Goal: Task Accomplishment & Management: Manage account settings

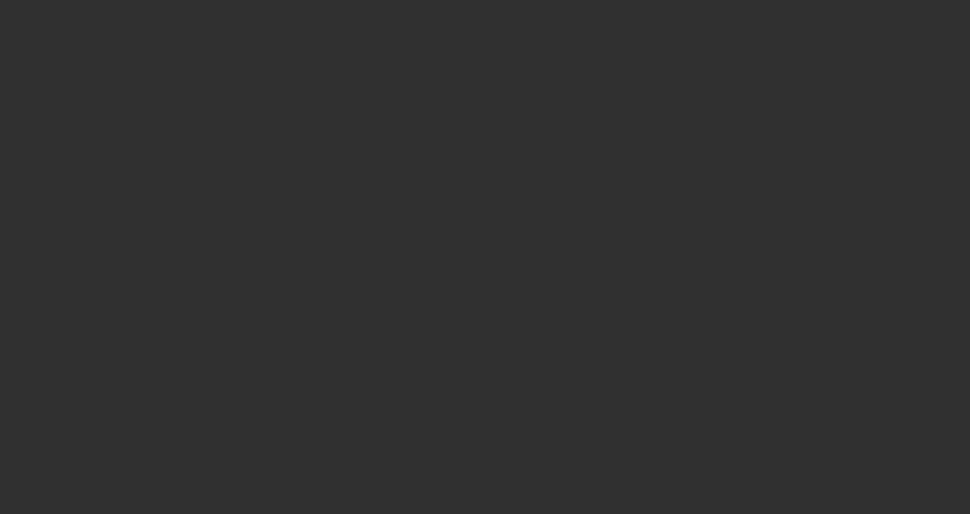
click at [807, 41] on div at bounding box center [485, 257] width 970 height 514
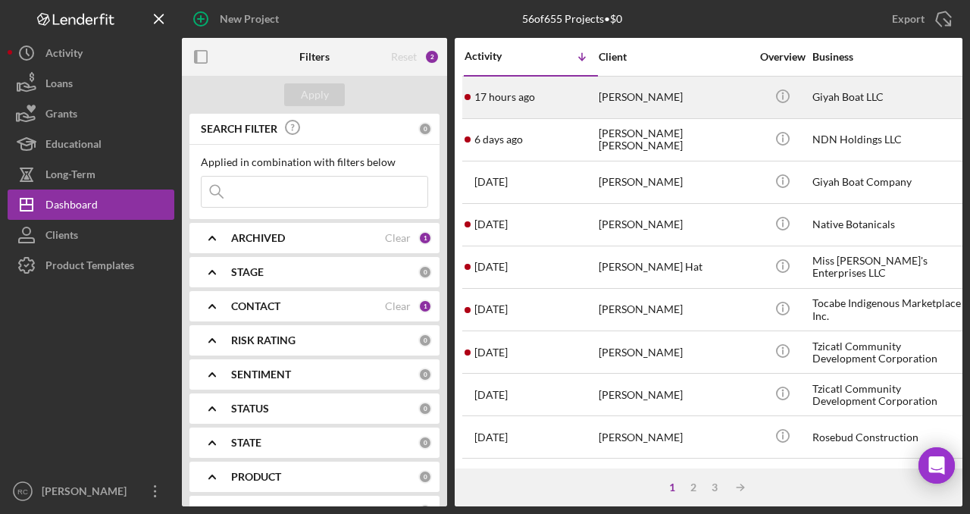
click at [581, 96] on div "17 hours ago [PERSON_NAME]" at bounding box center [531, 97] width 133 height 40
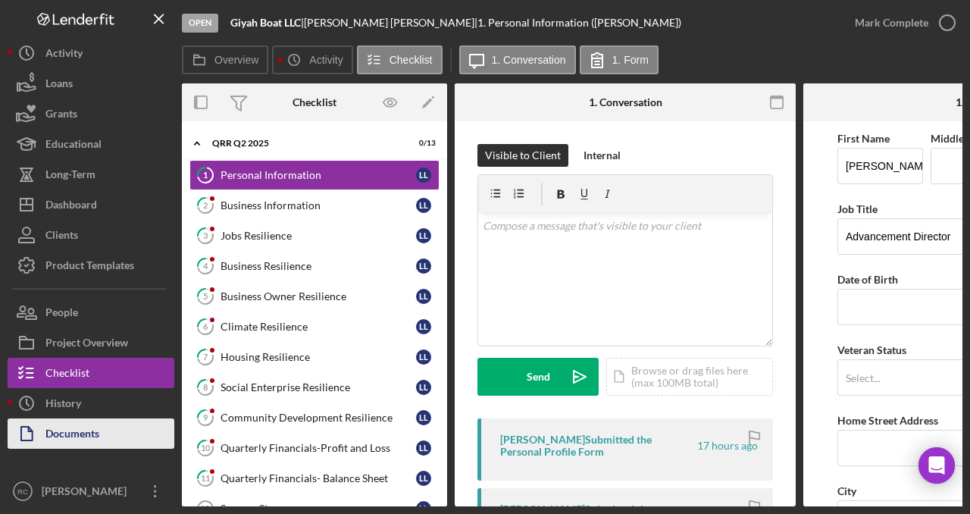
click at [98, 441] on div "Documents" at bounding box center [72, 435] width 54 height 34
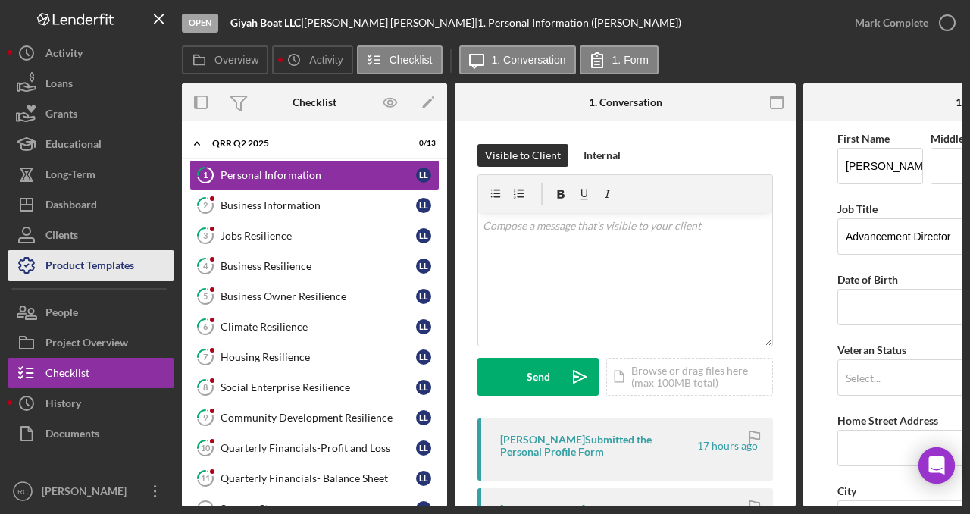
click at [115, 255] on div "Product Templates" at bounding box center [89, 267] width 89 height 34
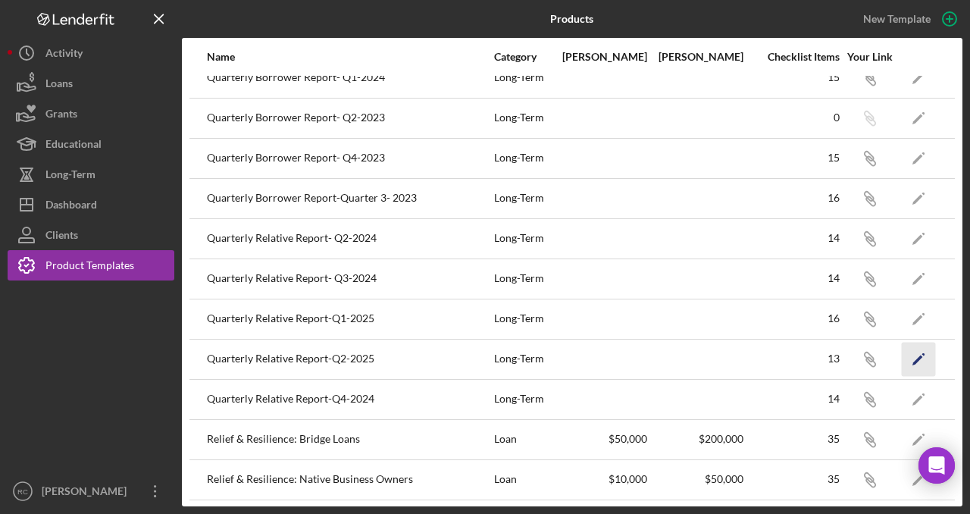
scroll to position [140, 0]
click at [918, 355] on polygon "button" at bounding box center [917, 358] width 11 height 11
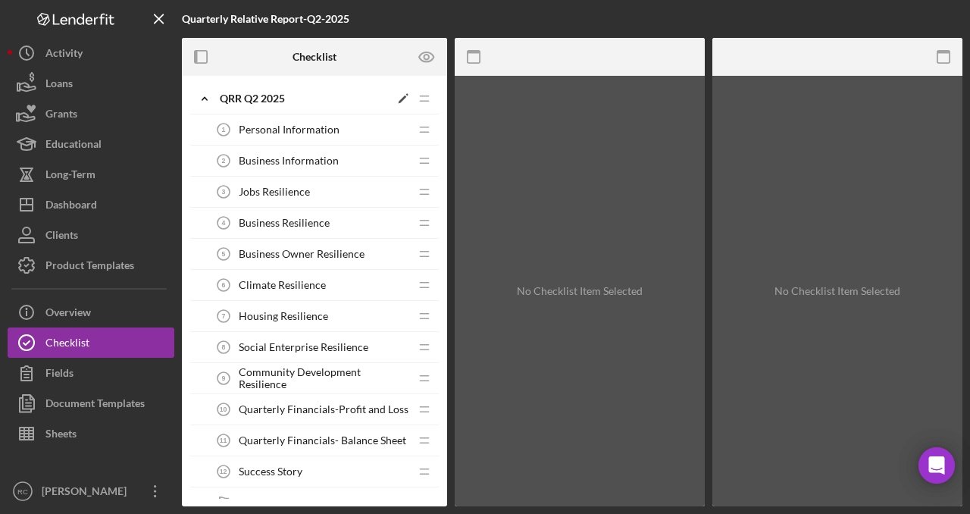
click at [203, 95] on icon "Icon/Expander" at bounding box center [204, 98] width 30 height 30
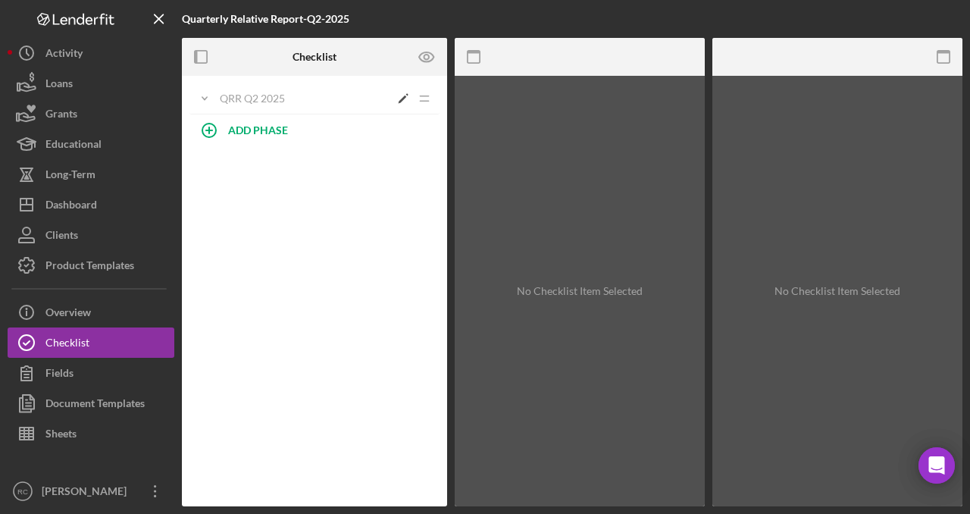
click at [203, 95] on icon "Icon/Expander" at bounding box center [204, 98] width 30 height 30
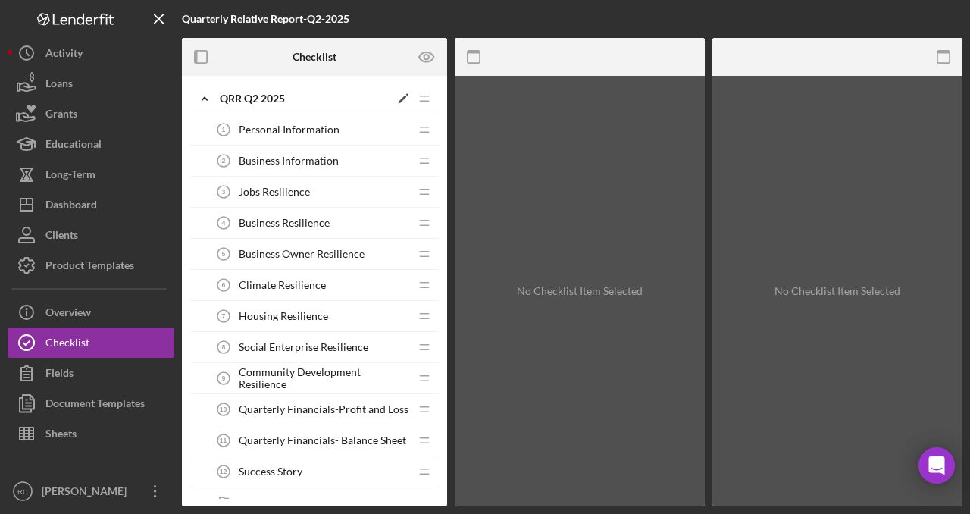
click at [421, 98] on icon "Icon/Drag" at bounding box center [424, 98] width 30 height 30
click at [401, 99] on polygon at bounding box center [403, 99] width 8 height 8
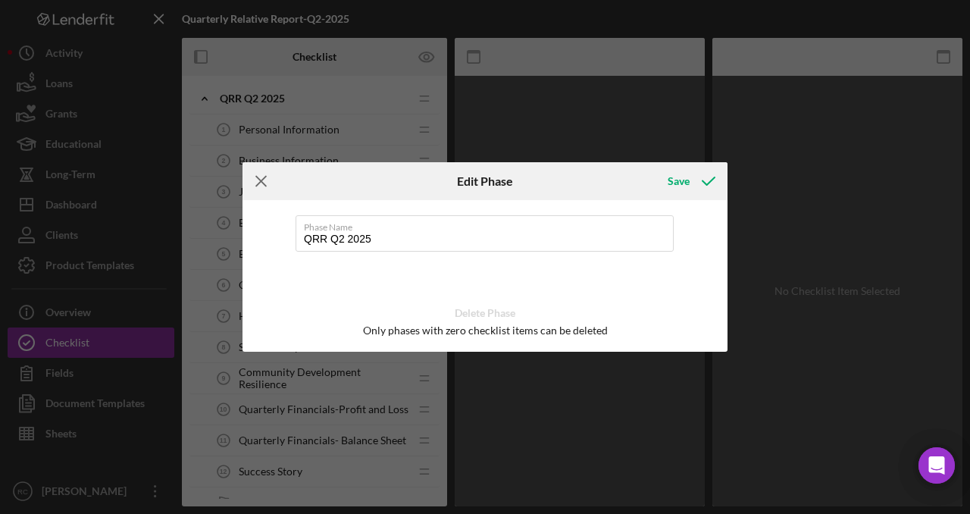
click at [259, 178] on line at bounding box center [261, 182] width 10 height 10
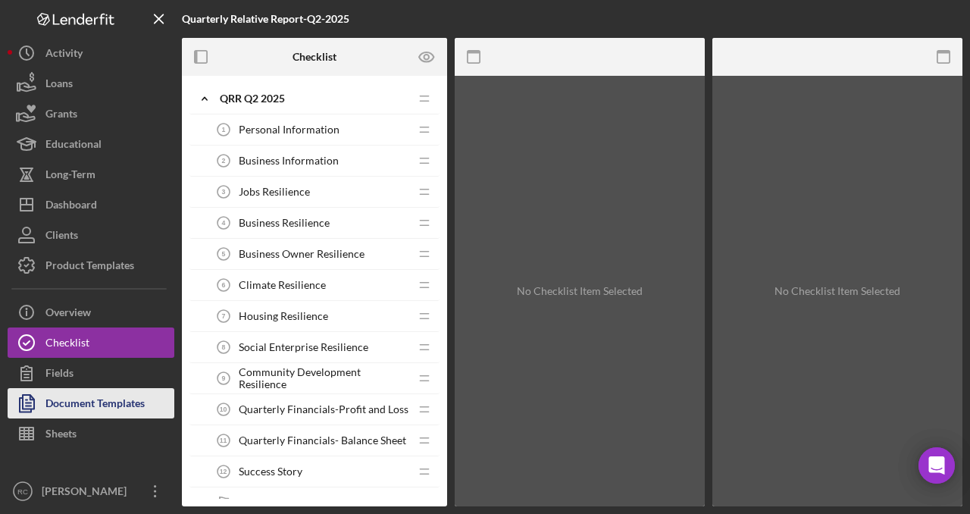
click at [146, 393] on button "Document Templates" at bounding box center [91, 403] width 167 height 30
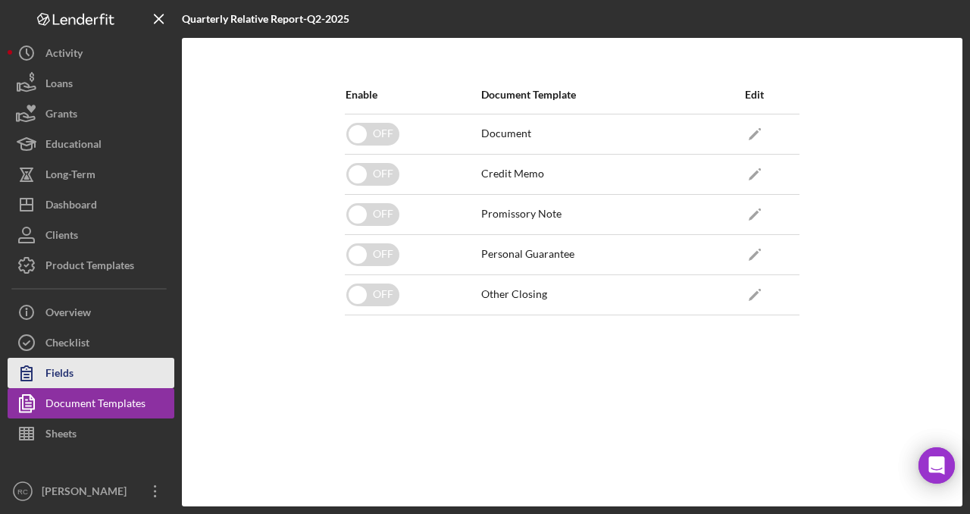
click at [83, 370] on button "Fields" at bounding box center [91, 373] width 167 height 30
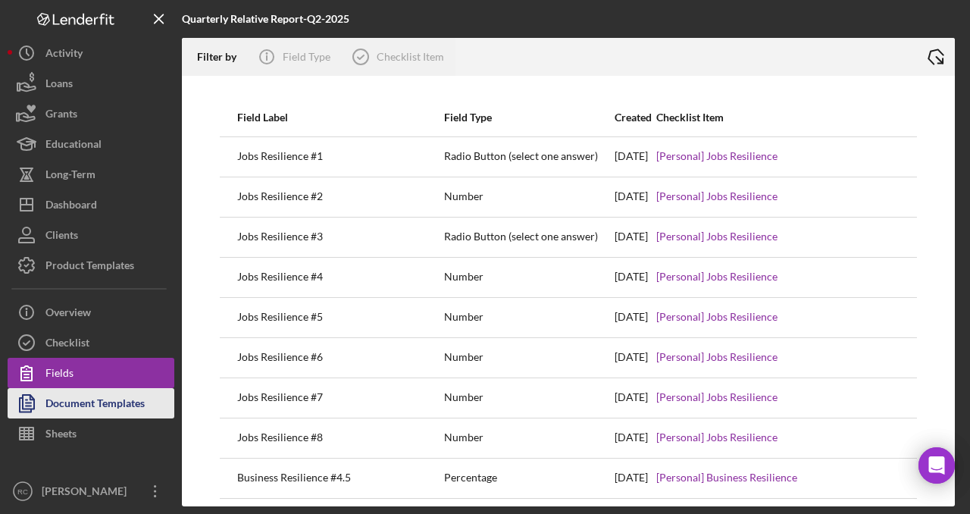
click at [99, 400] on div "Document Templates" at bounding box center [94, 405] width 99 height 34
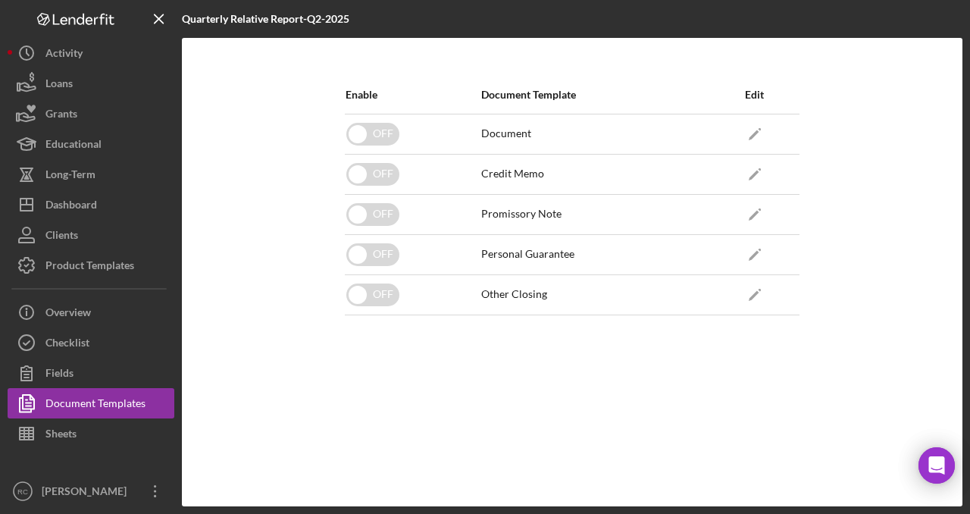
click at [503, 134] on div "Document" at bounding box center [506, 133] width 50 height 12
click at [752, 130] on icon "Icon/Edit" at bounding box center [754, 134] width 34 height 34
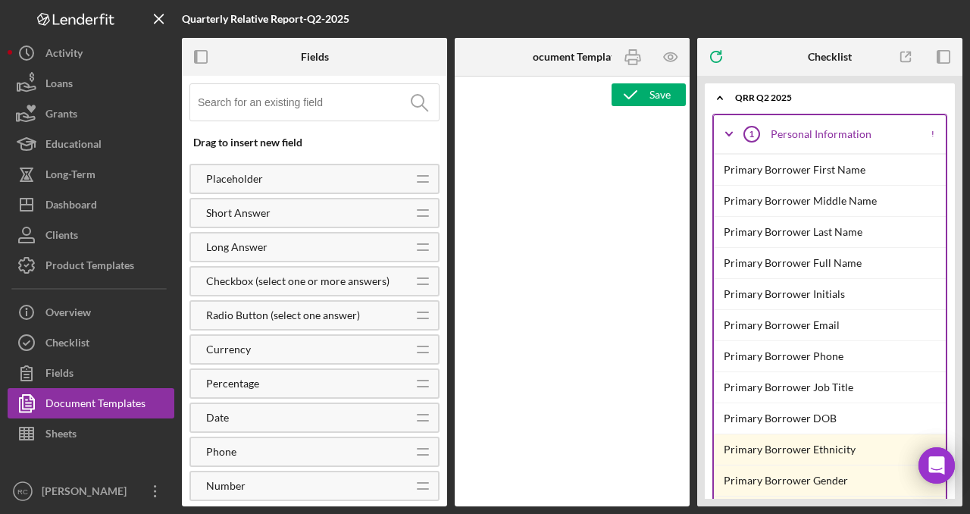
type textarea "<p>Copy and paste, or create, your document template here.</p>"
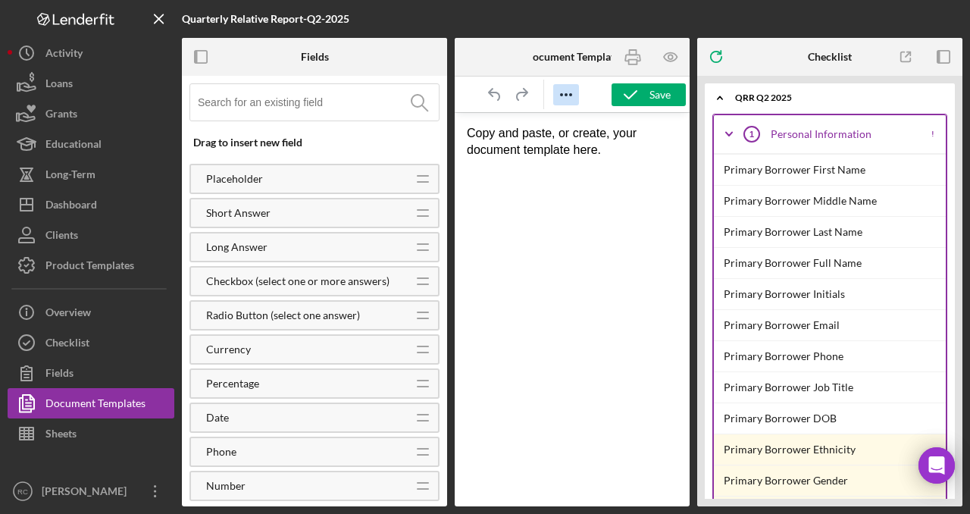
click at [562, 94] on icon "Reveal or hide additional toolbar items" at bounding box center [566, 95] width 18 height 18
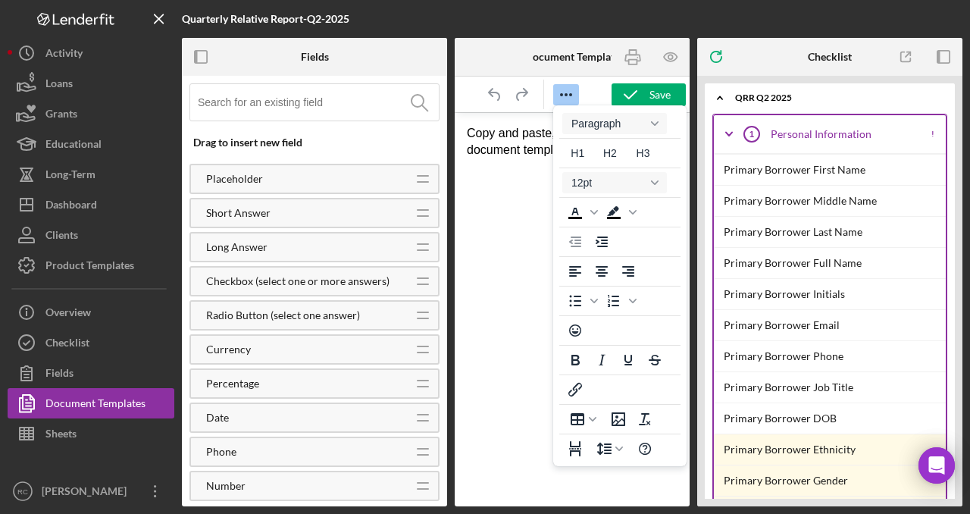
click at [515, 147] on p "Copy and paste, or create, your document template here." at bounding box center [572, 142] width 211 height 34
click at [570, 92] on icon "Reveal or hide additional toolbar items" at bounding box center [566, 95] width 18 height 18
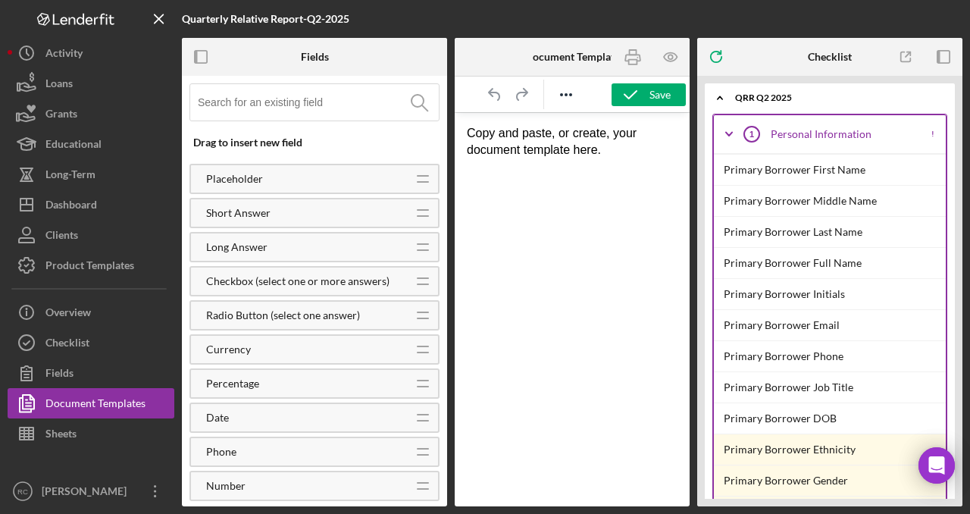
click at [626, 152] on p "Copy and paste, or create, your document template here." at bounding box center [572, 142] width 211 height 34
click at [731, 130] on icon "Icon/Expander" at bounding box center [729, 134] width 38 height 38
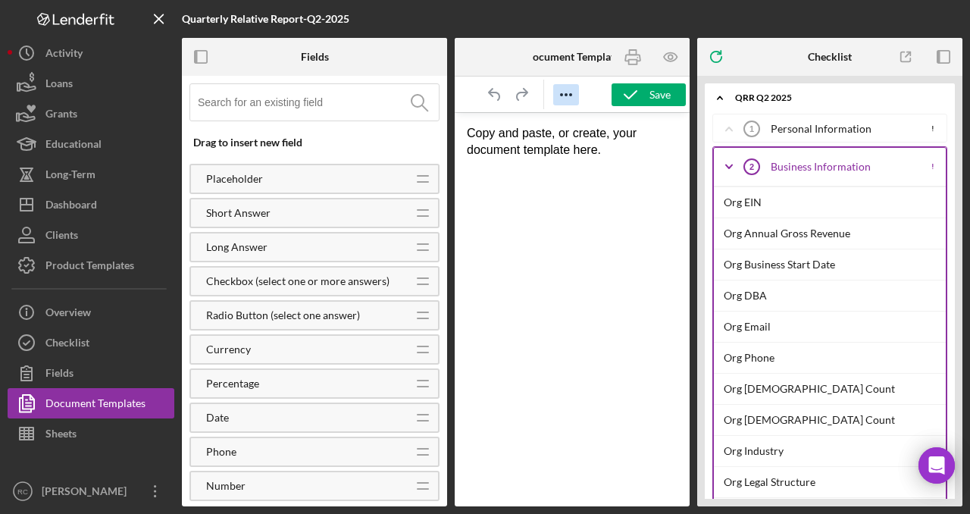
click at [560, 97] on icon "Reveal or hide additional toolbar items" at bounding box center [566, 95] width 18 height 18
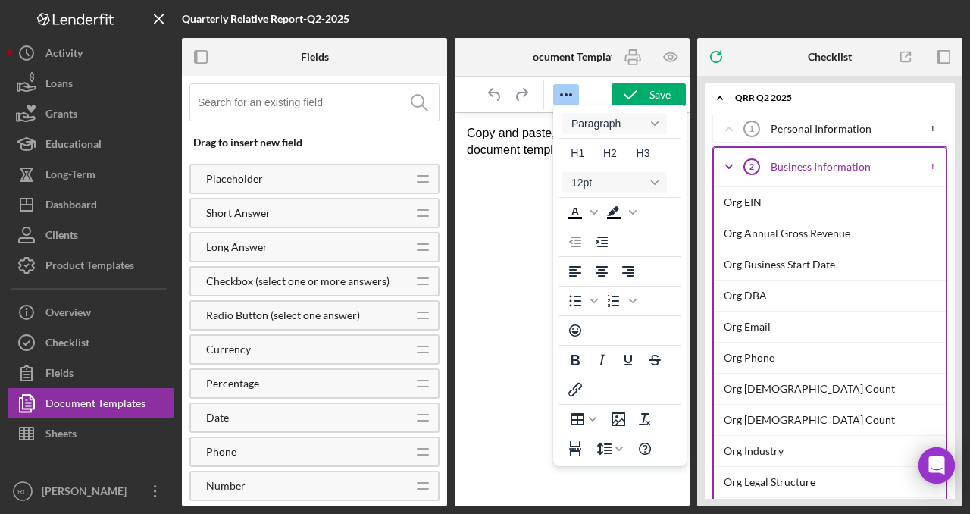
click at [509, 143] on p "Copy and paste, or create, your document template here." at bounding box center [572, 142] width 211 height 34
click at [55, 376] on div "Fields" at bounding box center [59, 375] width 28 height 34
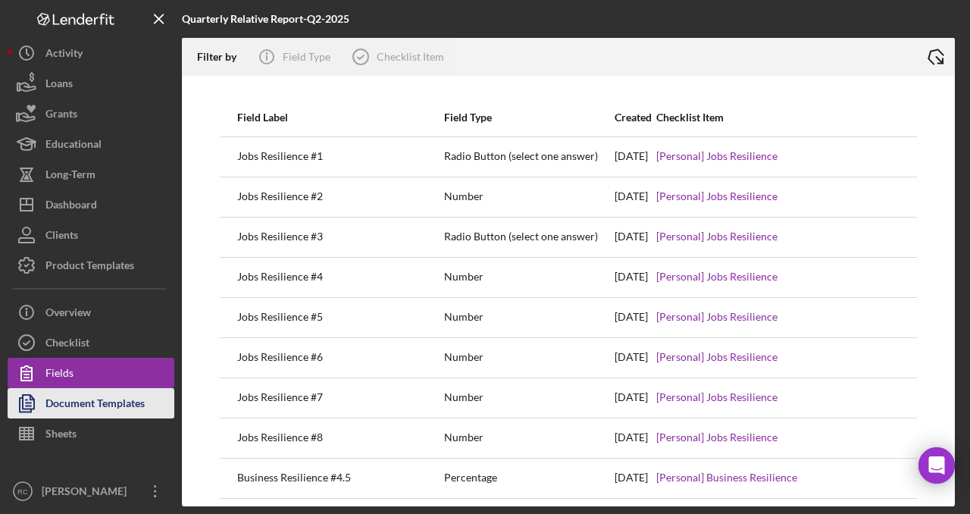
click at [110, 399] on div "Document Templates" at bounding box center [94, 405] width 99 height 34
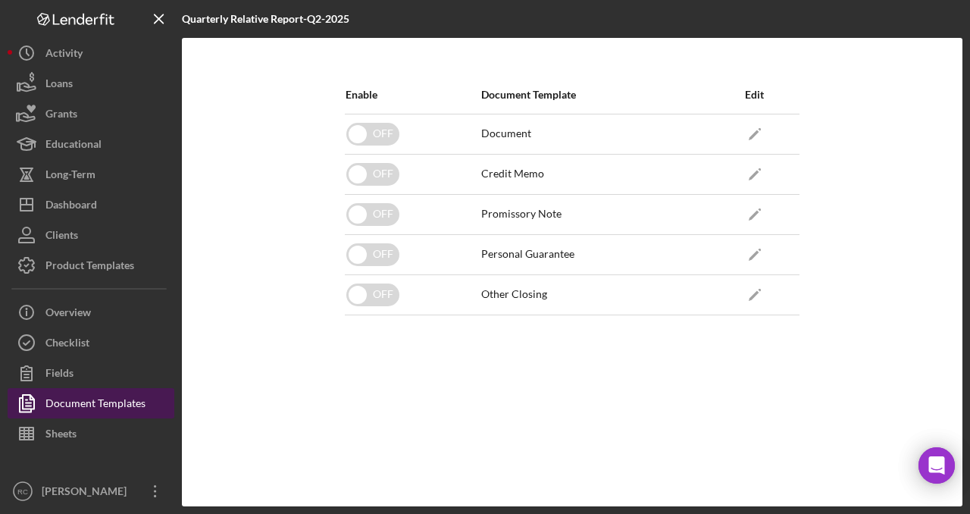
click at [78, 403] on div "Document Templates" at bounding box center [95, 405] width 100 height 34
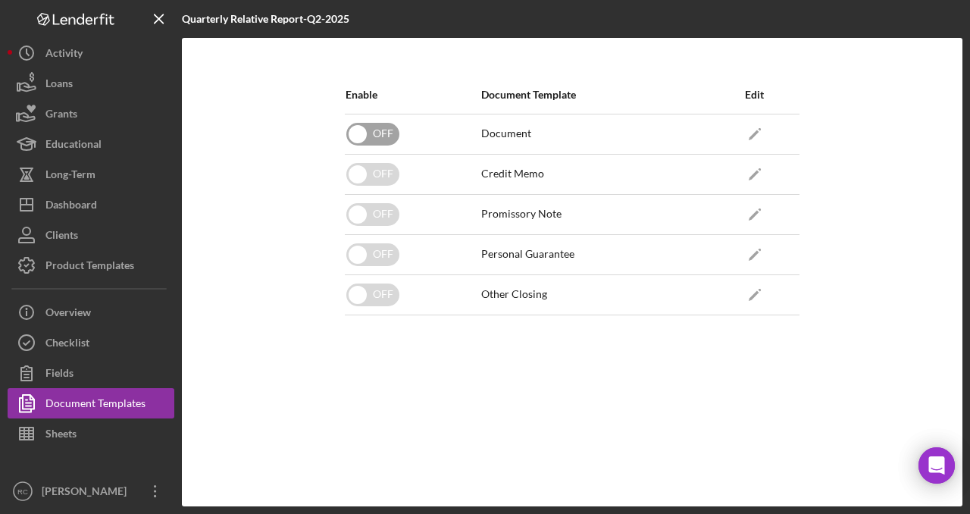
click at [355, 127] on input "checkbox" at bounding box center [372, 134] width 53 height 23
checkbox input "true"
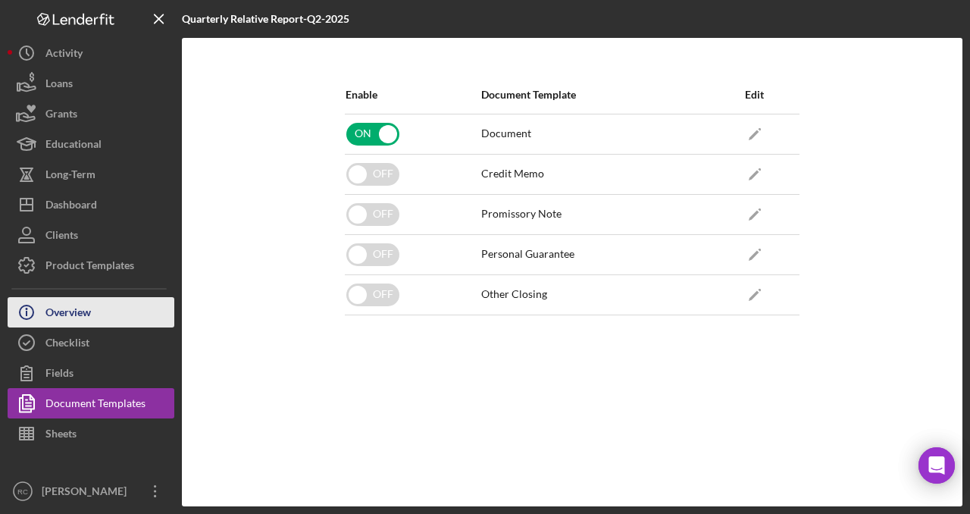
click at [98, 305] on button "Icon/Info Overview" at bounding box center [91, 312] width 167 height 30
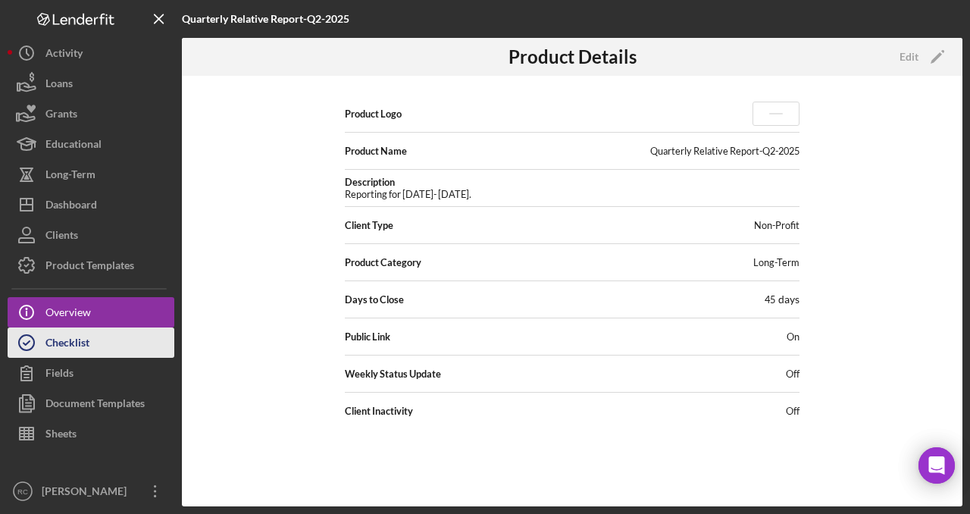
click at [75, 346] on div "Checklist" at bounding box center [67, 344] width 44 height 34
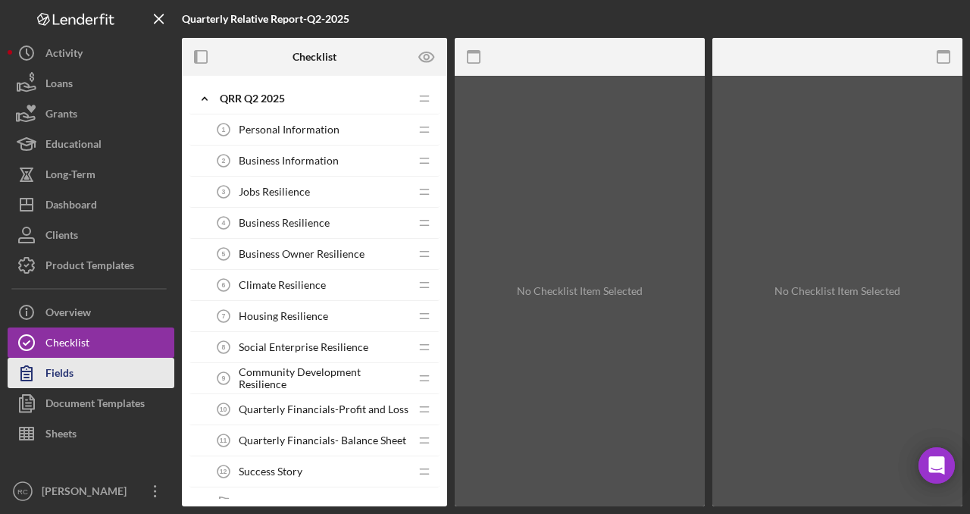
click at [74, 365] on button "Fields" at bounding box center [91, 373] width 167 height 30
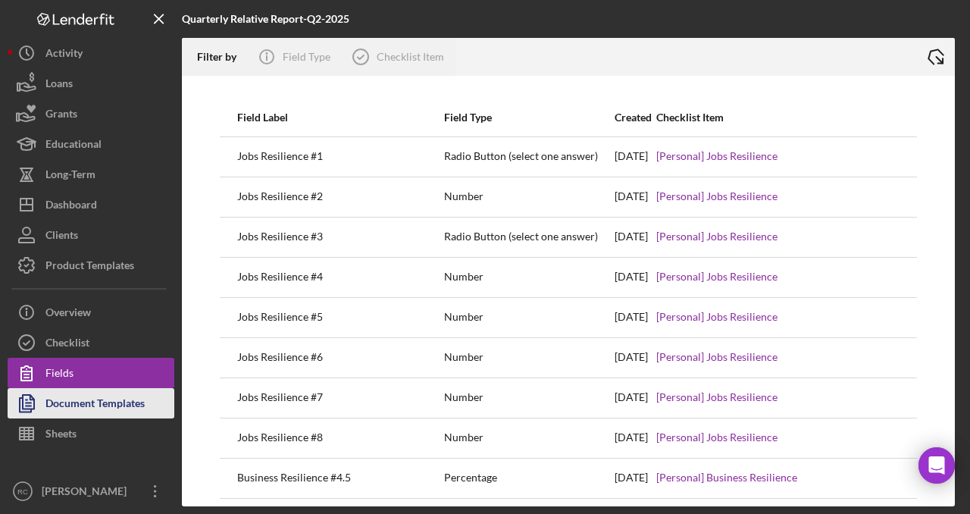
click at [67, 396] on div "Document Templates" at bounding box center [94, 405] width 99 height 34
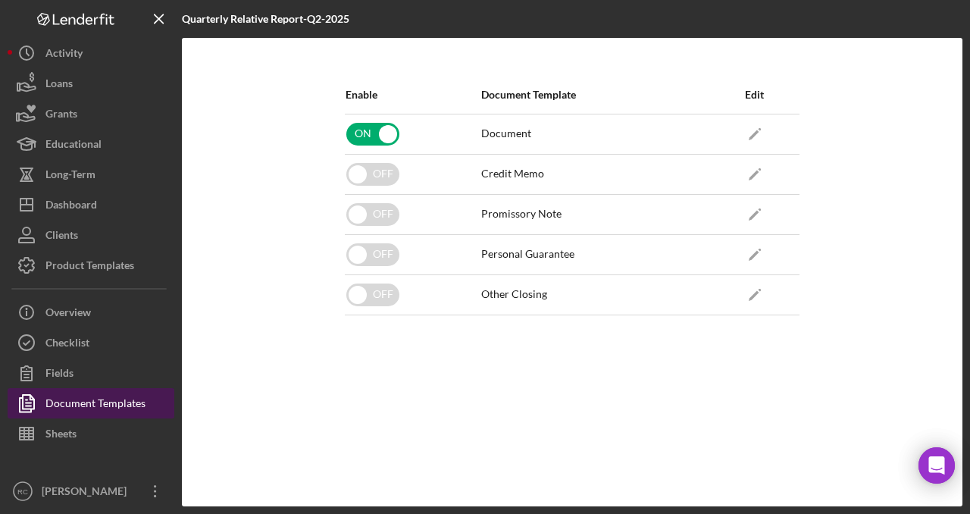
click at [113, 408] on div "Document Templates" at bounding box center [95, 405] width 100 height 34
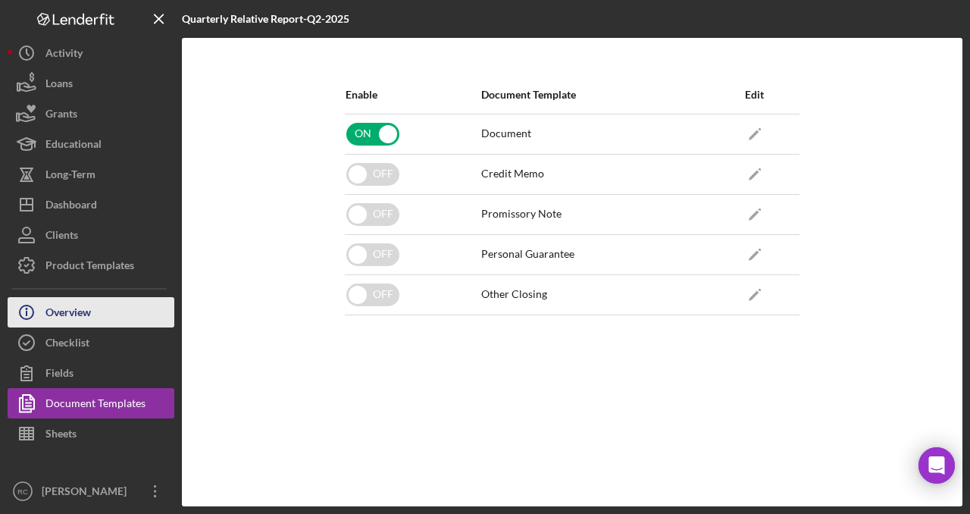
click at [92, 324] on button "Icon/Info Overview" at bounding box center [91, 312] width 167 height 30
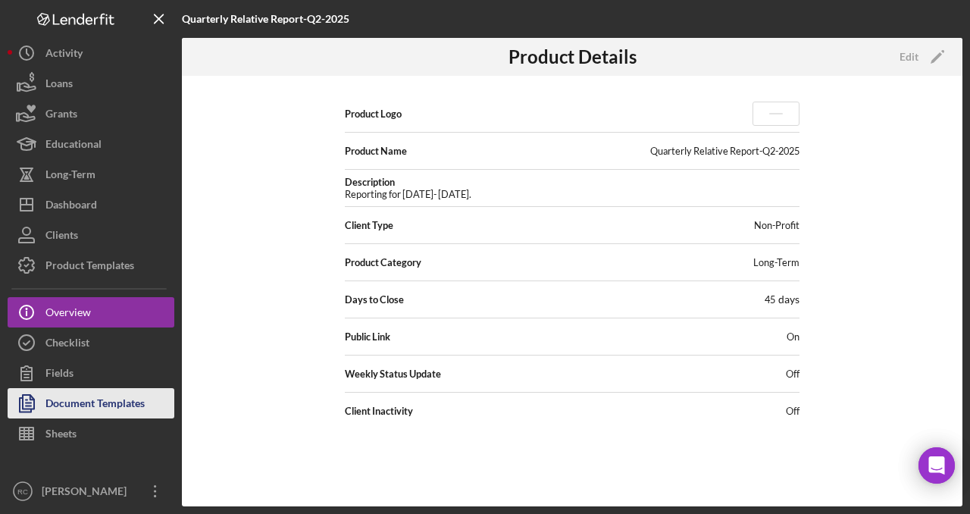
click at [108, 407] on div "Document Templates" at bounding box center [94, 405] width 99 height 34
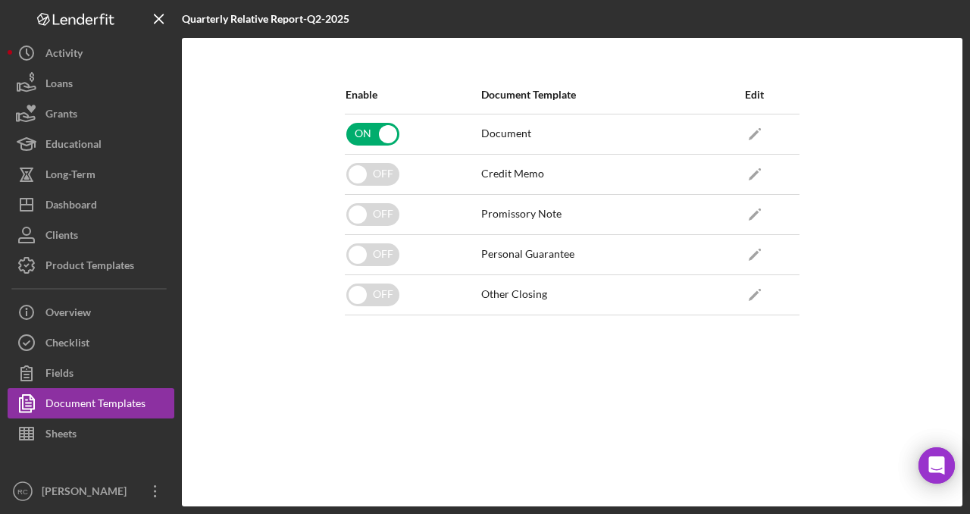
click at [505, 133] on div "Document" at bounding box center [506, 133] width 50 height 12
click at [759, 132] on icon "Icon/Edit" at bounding box center [754, 134] width 34 height 34
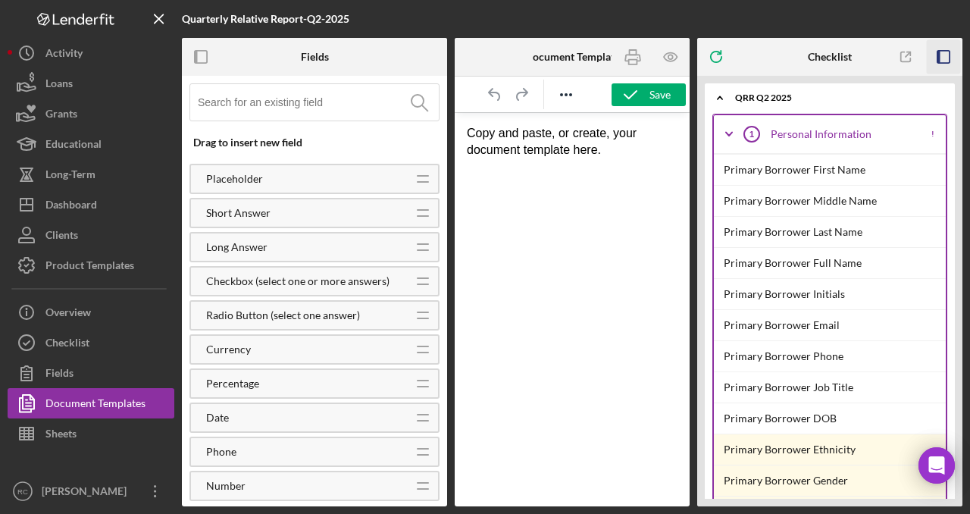
click at [940, 61] on icon "button" at bounding box center [944, 57] width 34 height 34
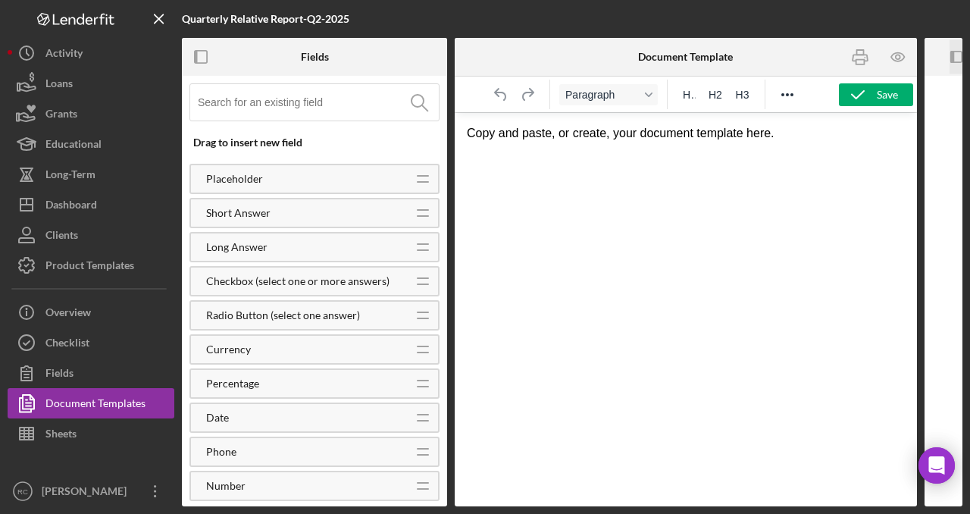
click at [732, 143] on html "Copy and paste, or create, your document template here." at bounding box center [686, 133] width 462 height 41
click at [711, 137] on p "Copy and paste, or create, your document template here." at bounding box center [686, 133] width 438 height 17
click at [790, 96] on icon "Reveal or hide additional toolbar items" at bounding box center [787, 95] width 18 height 18
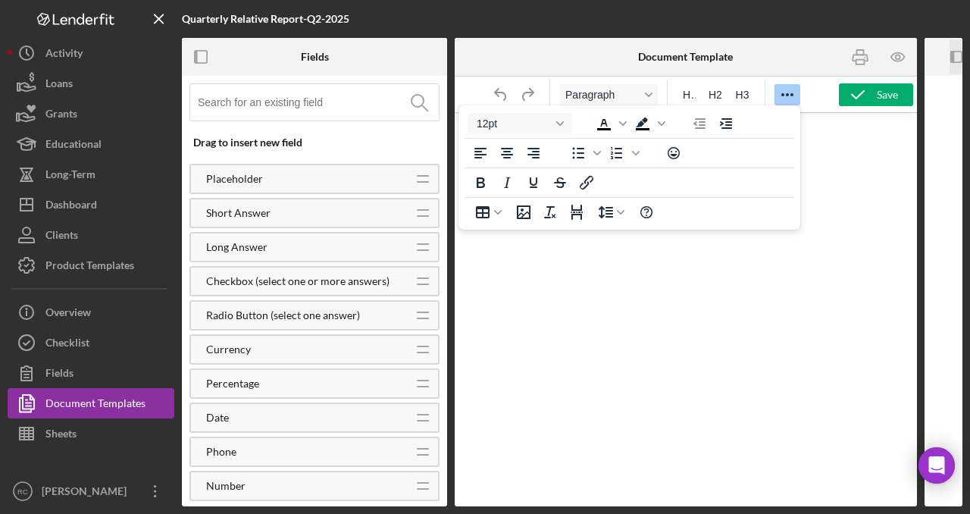
click at [820, 139] on p "Copy and paste, or create, your document template here." at bounding box center [686, 133] width 438 height 17
click at [902, 56] on icon "button" at bounding box center [898, 57] width 34 height 34
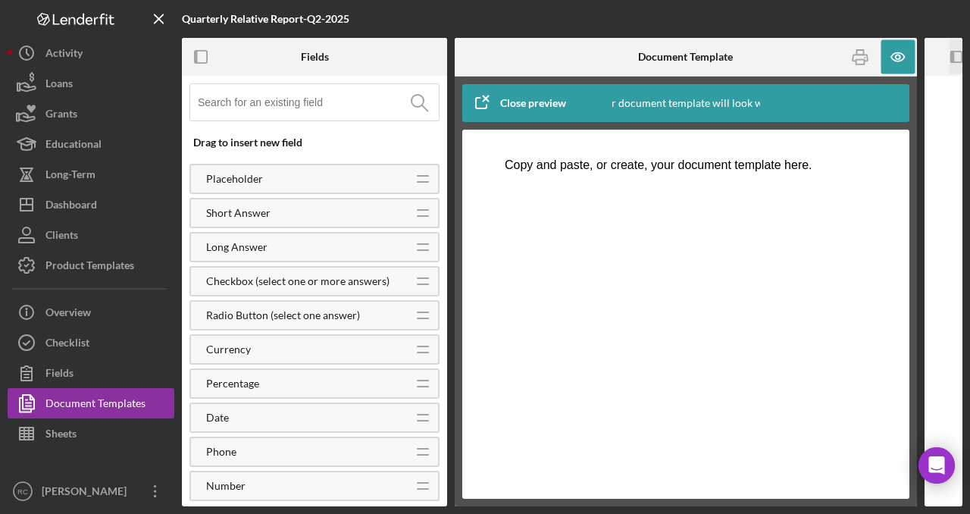
click at [488, 99] on icon "button" at bounding box center [481, 103] width 38 height 38
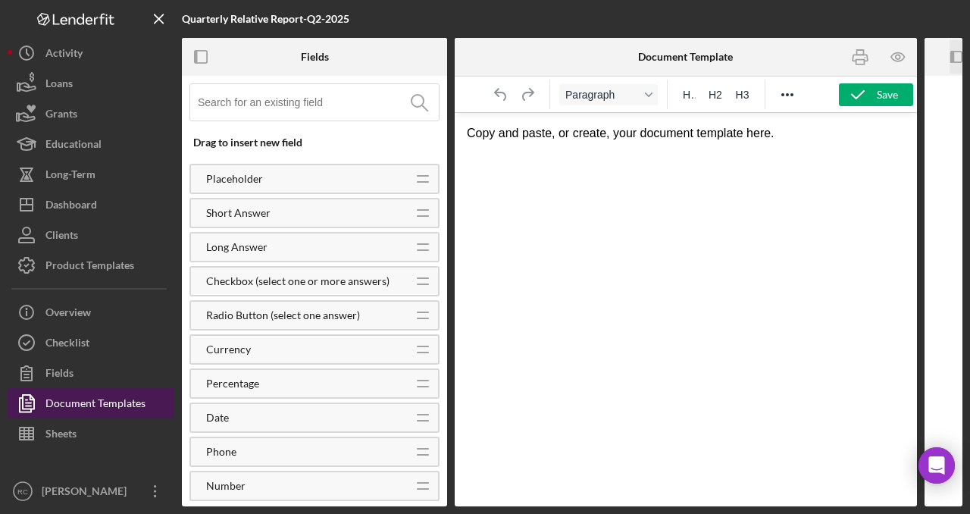
click at [105, 397] on div "Document Templates" at bounding box center [95, 405] width 100 height 34
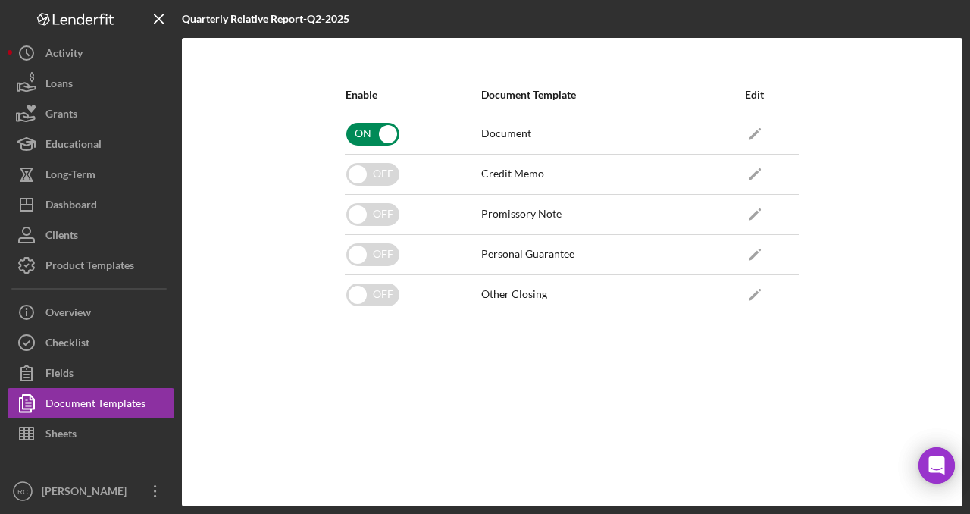
click at [384, 128] on input "checkbox" at bounding box center [372, 134] width 53 height 23
click at [502, 135] on div "Document" at bounding box center [506, 133] width 50 height 12
click at [352, 135] on input "checkbox" at bounding box center [372, 134] width 53 height 23
checkbox input "true"
click at [761, 126] on icon "Icon/Edit" at bounding box center [754, 134] width 34 height 34
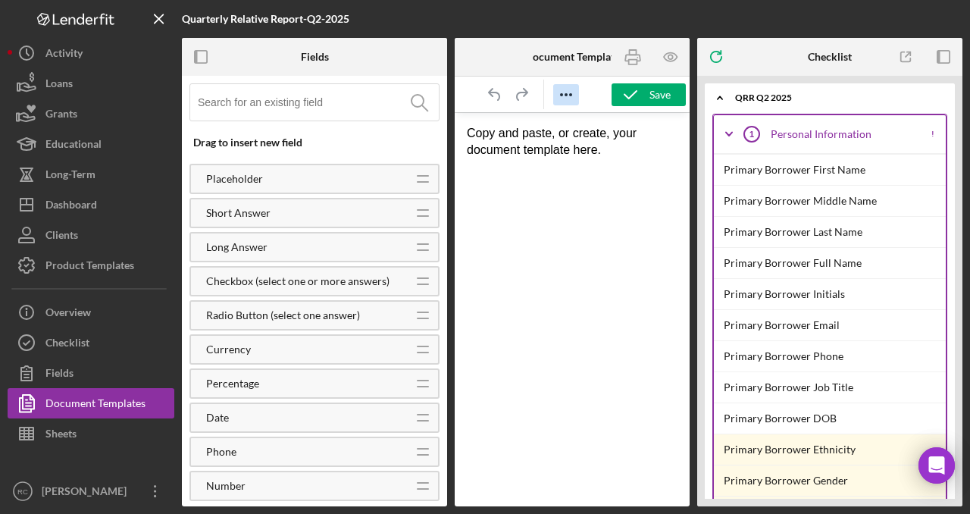
click at [561, 93] on icon "Reveal or hide additional toolbar items" at bounding box center [566, 95] width 18 height 18
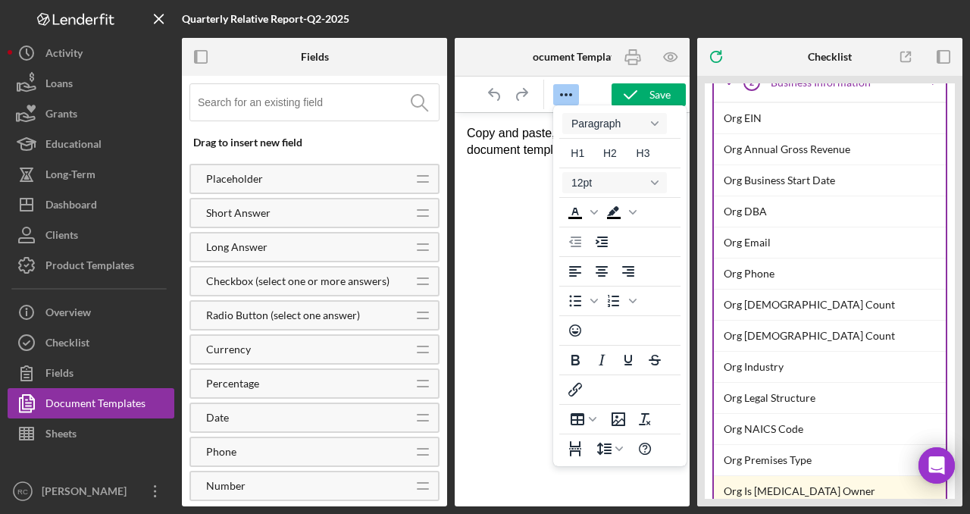
scroll to position [783, 0]
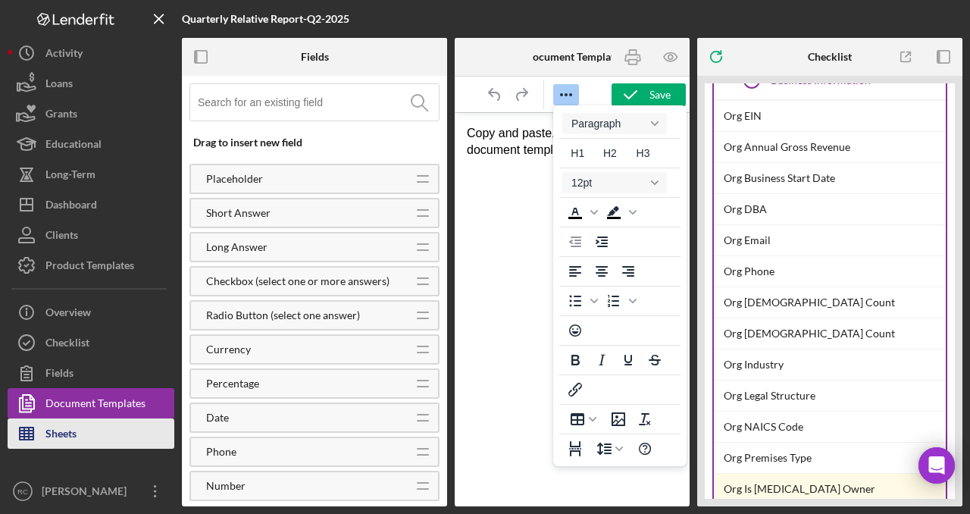
click at [74, 437] on div "Sheets" at bounding box center [60, 435] width 31 height 34
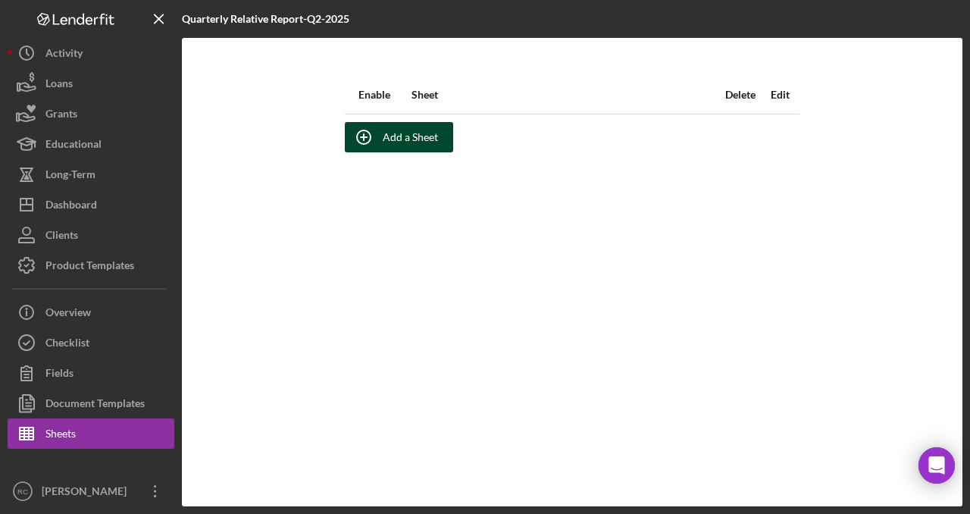
click at [394, 136] on div "Add a Sheet" at bounding box center [410, 137] width 55 height 30
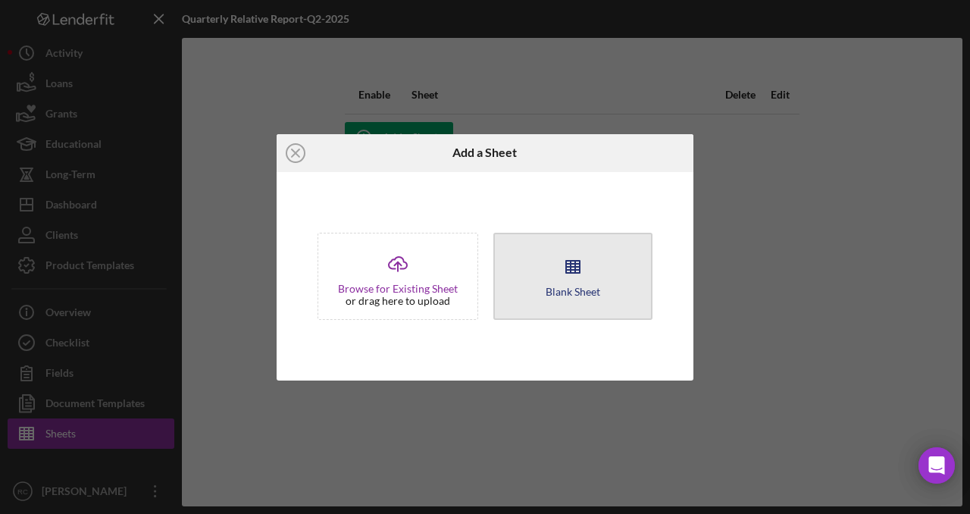
click at [592, 276] on button "Blank Sheet" at bounding box center [572, 276] width 159 height 87
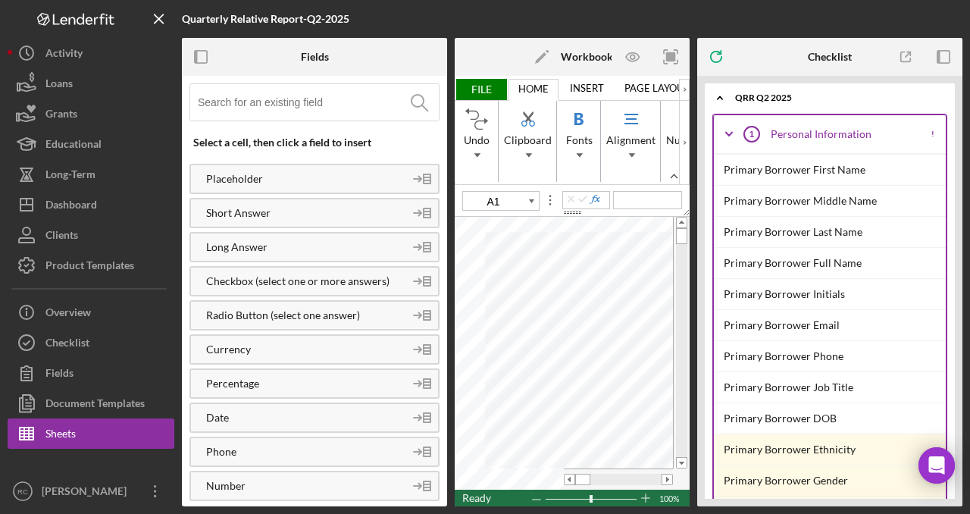
click at [599, 85] on link "INSERT" at bounding box center [587, 87] width 52 height 21
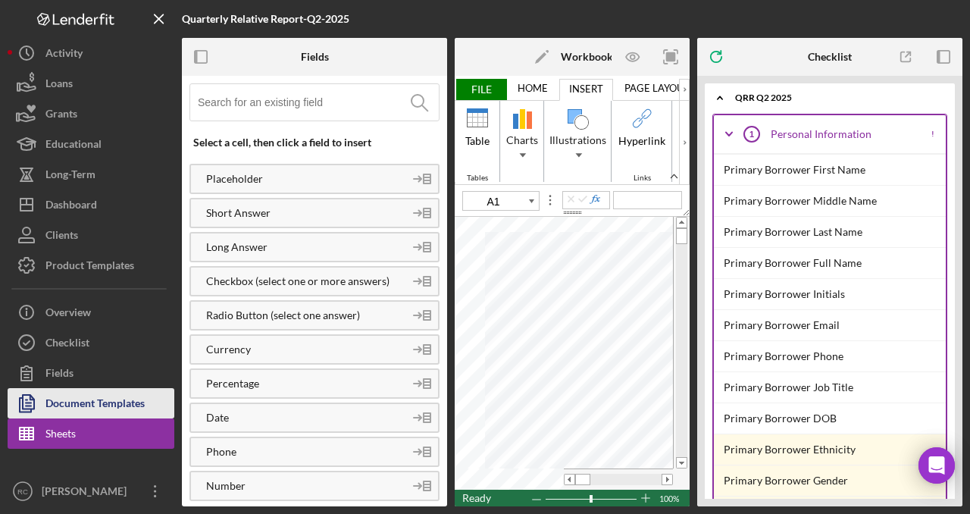
click at [123, 407] on div "Document Templates" at bounding box center [94, 405] width 99 height 34
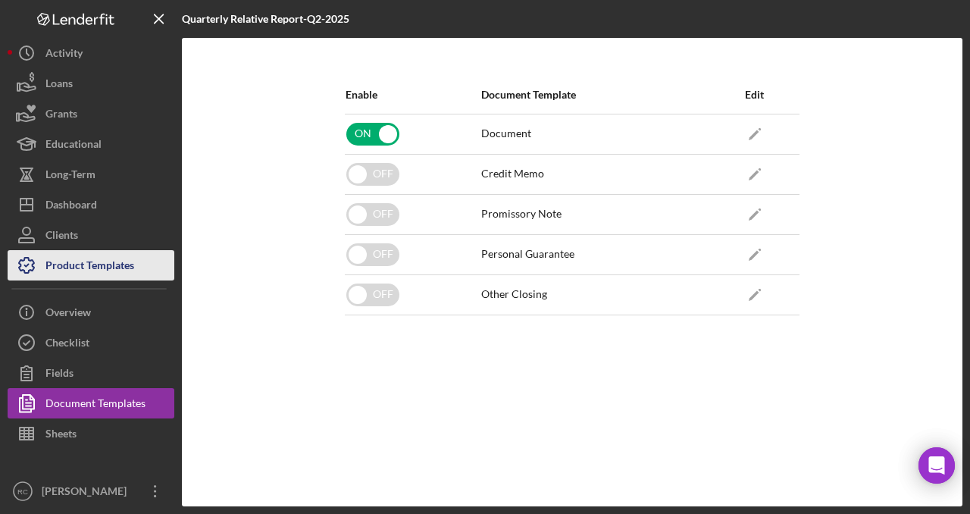
click at [95, 268] on div "Product Templates" at bounding box center [89, 267] width 89 height 34
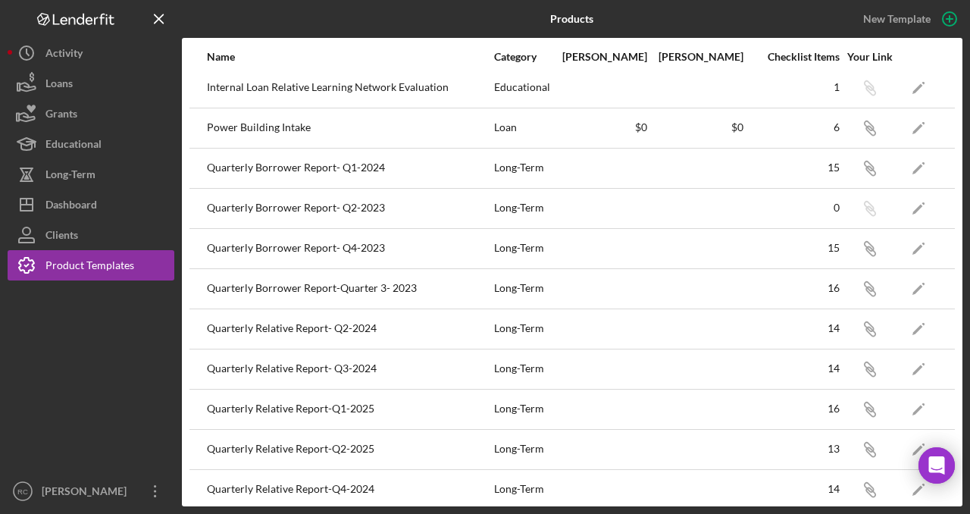
scroll to position [58, 0]
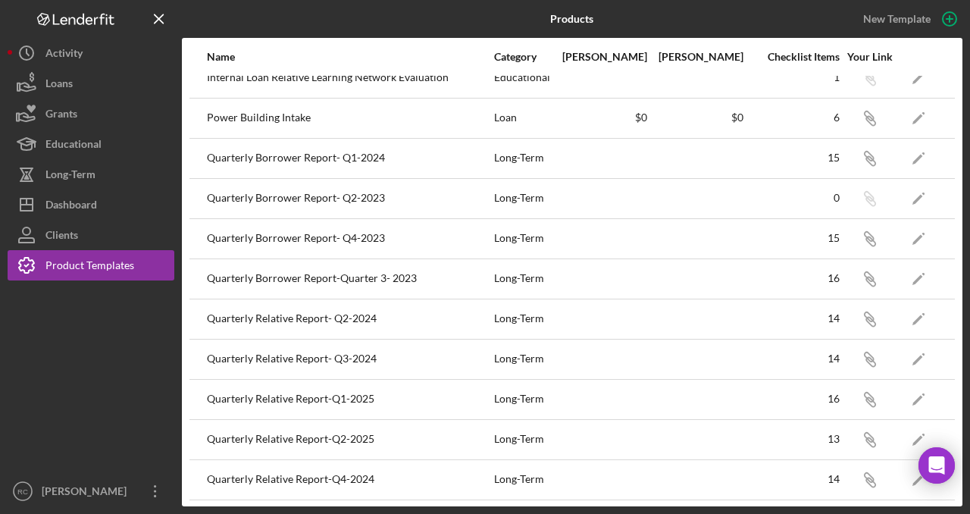
click at [344, 440] on div "Quarterly Relative Report-Q2-2025" at bounding box center [350, 440] width 286 height 38
click at [925, 432] on icon "Icon/Edit" at bounding box center [919, 439] width 34 height 34
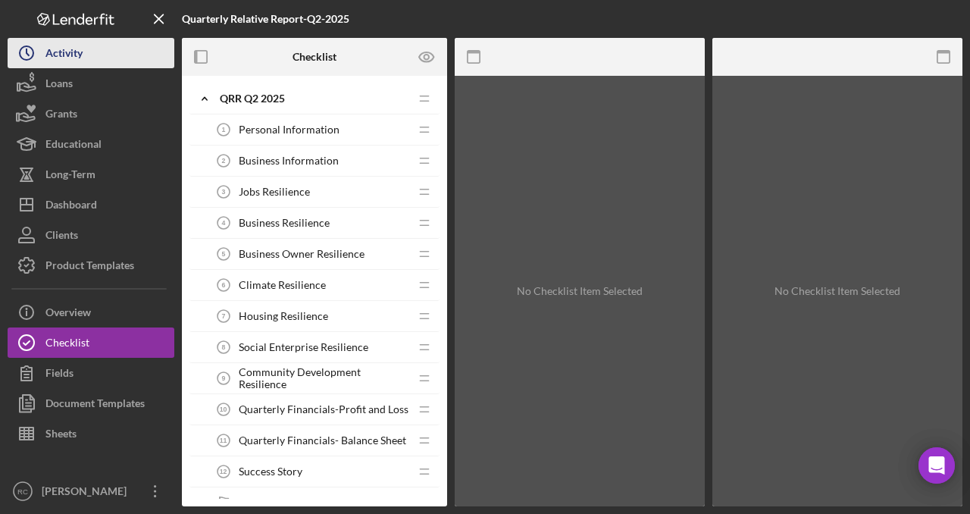
click at [80, 47] on div "Activity" at bounding box center [63, 55] width 37 height 34
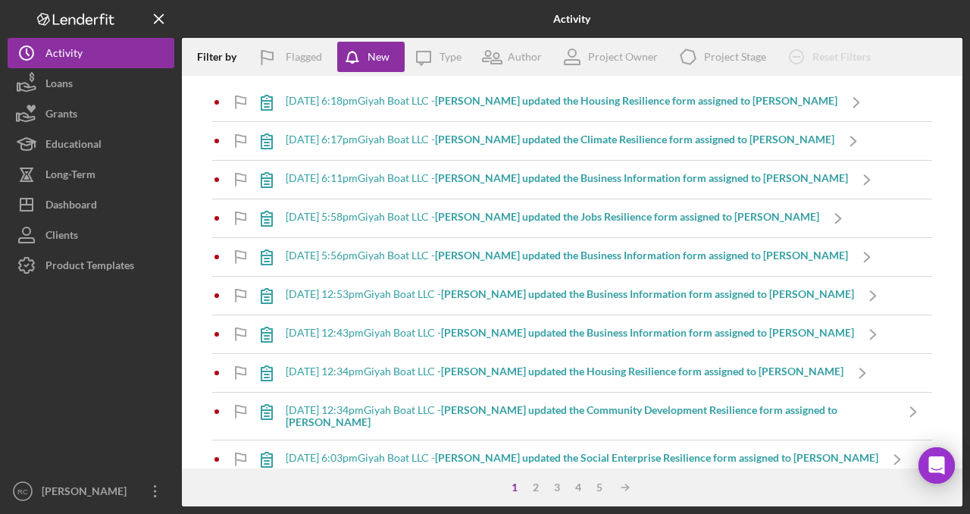
click at [545, 99] on b "[PERSON_NAME] updated the Housing Resilience form assigned to [PERSON_NAME]" at bounding box center [636, 100] width 402 height 13
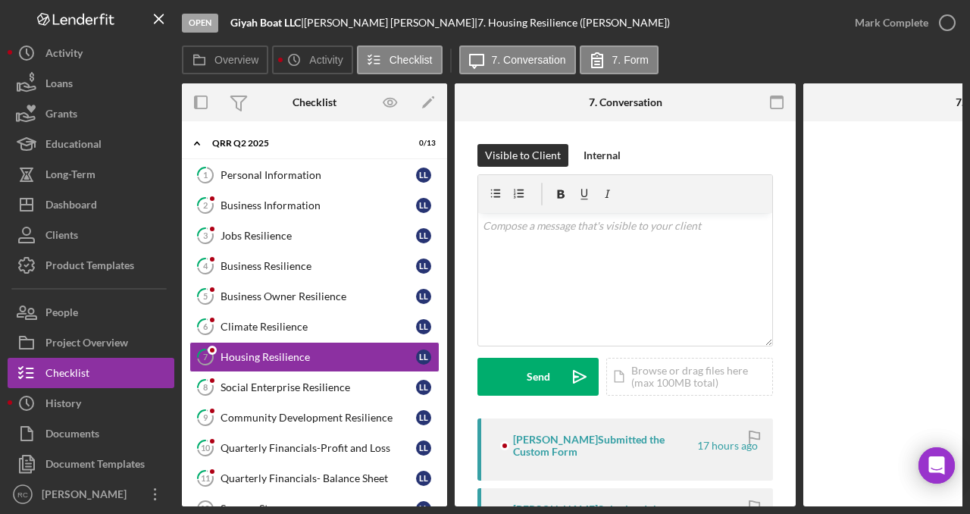
scroll to position [43, 0]
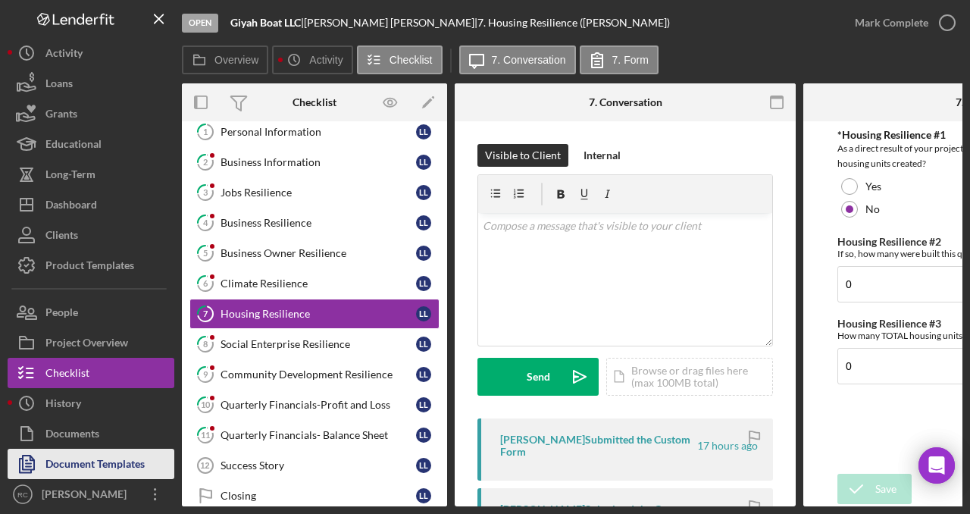
click at [97, 459] on div "Document Templates" at bounding box center [94, 466] width 99 height 34
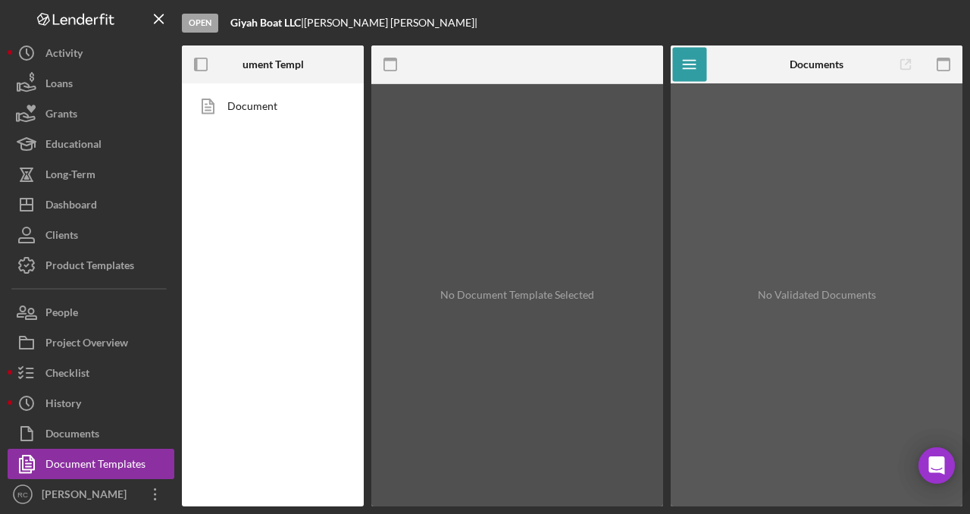
click at [798, 71] on div "Documents" at bounding box center [817, 64] width 54 height 38
click at [810, 61] on b "Documents" at bounding box center [817, 64] width 54 height 12
click at [267, 108] on link "Document" at bounding box center [268, 106] width 159 height 30
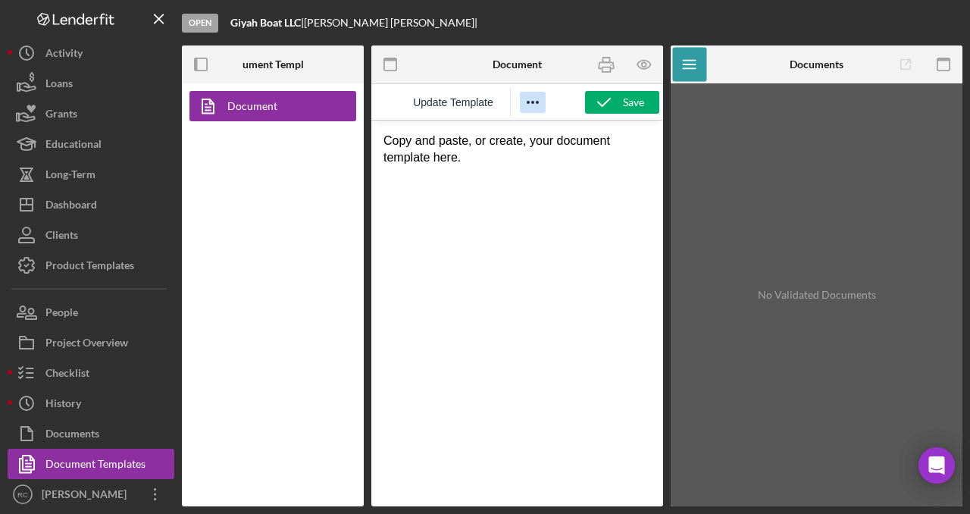
click at [527, 104] on icon "Reveal or hide additional toolbar items" at bounding box center [533, 102] width 18 height 18
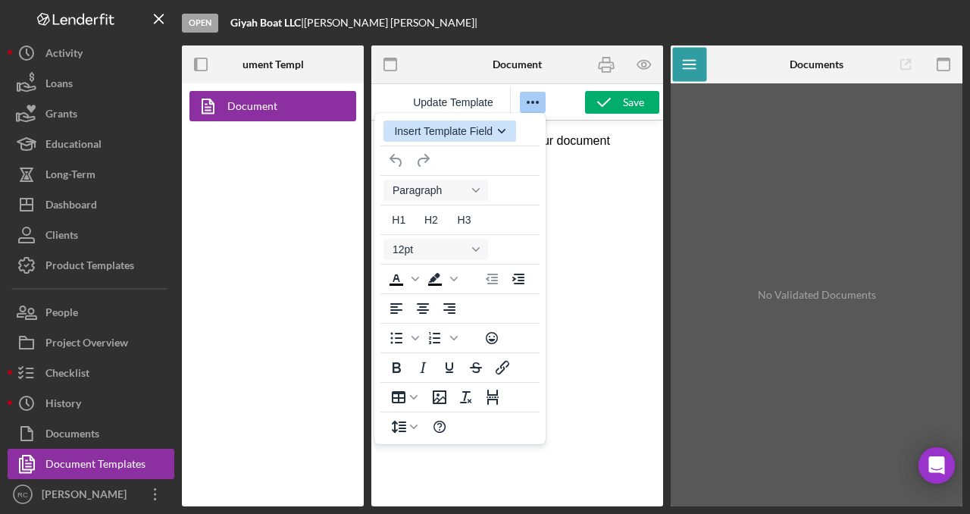
click at [497, 132] on div "button" at bounding box center [502, 131] width 12 height 8
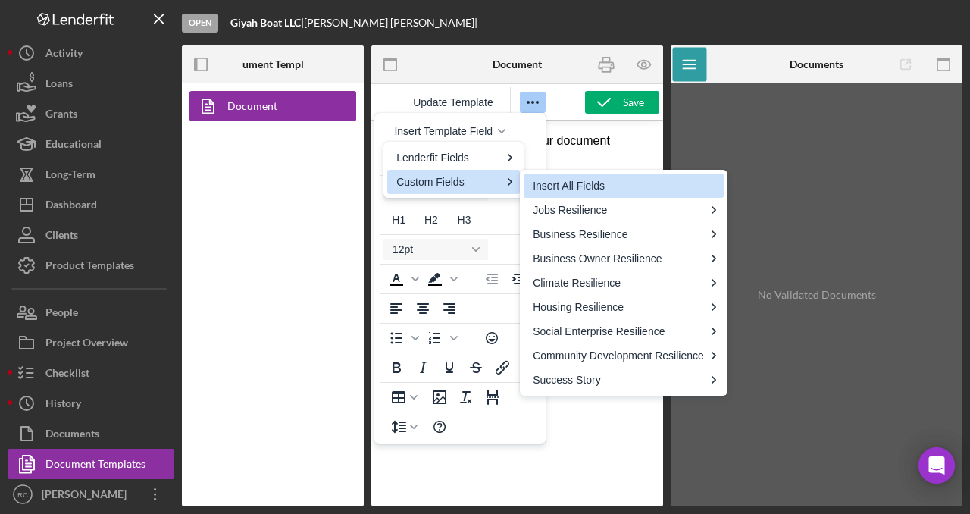
click at [597, 183] on div "Insert All Fields" at bounding box center [625, 186] width 185 height 18
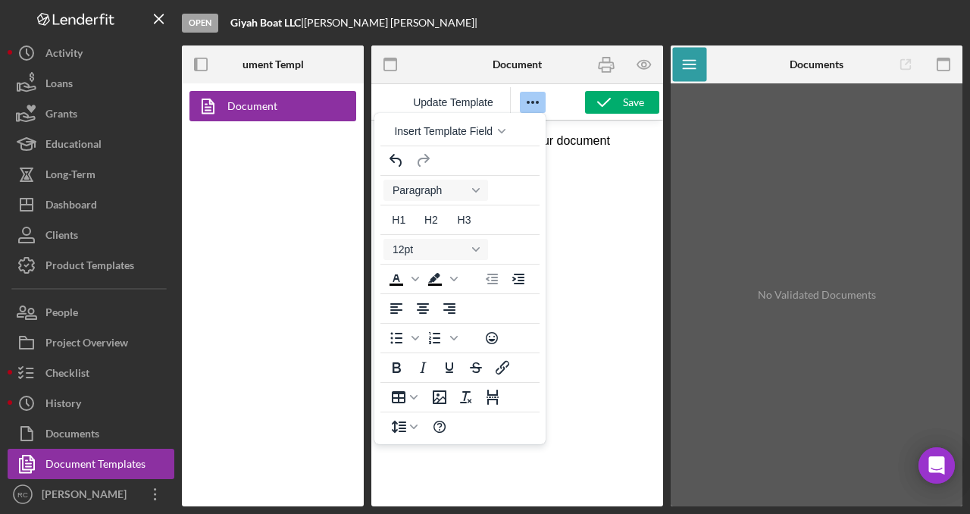
scroll to position [2514, 0]
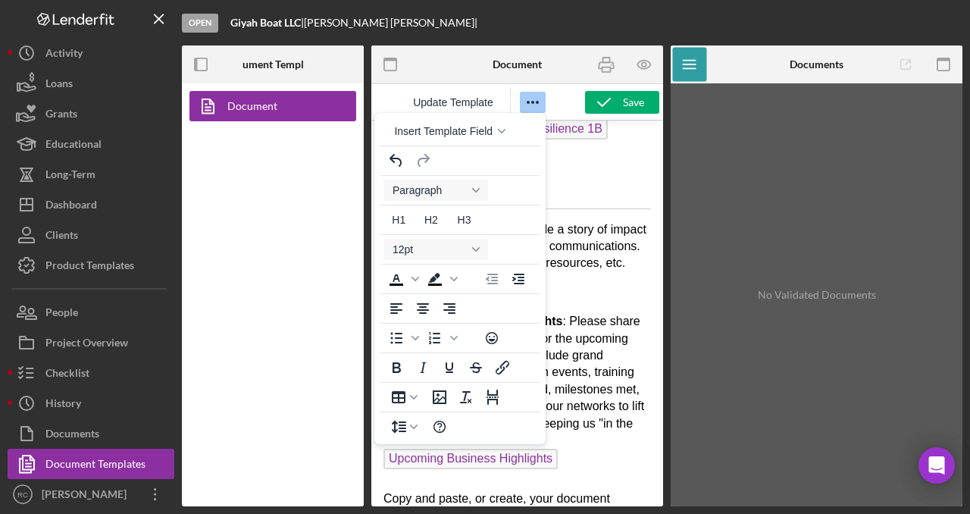
click at [618, 261] on p "Success Story : Please provide a story of impact this quarter we may use in our…" at bounding box center [517, 372] width 268 height 303
click at [534, 106] on icon "Reveal or hide additional toolbar items" at bounding box center [533, 102] width 18 height 18
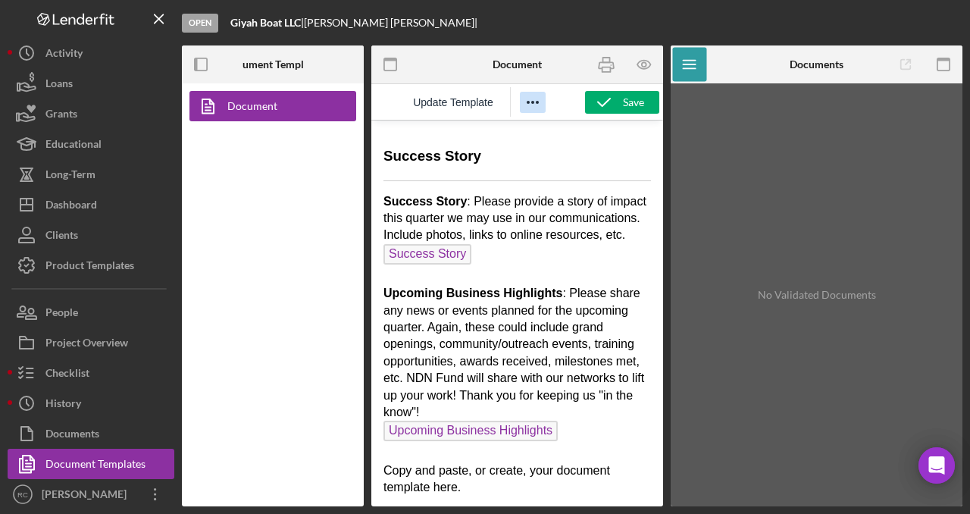
scroll to position [2562, 0]
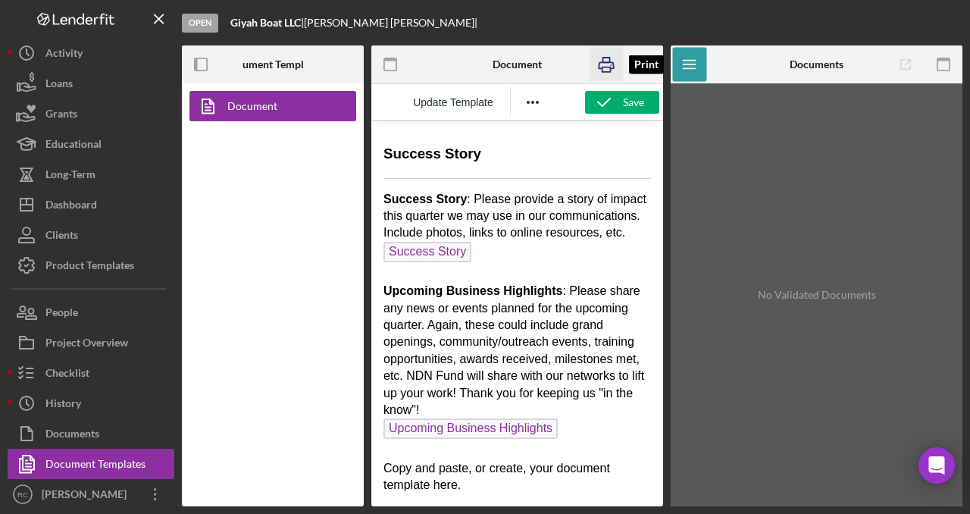
click at [609, 62] on icon "button" at bounding box center [606, 65] width 15 height 6
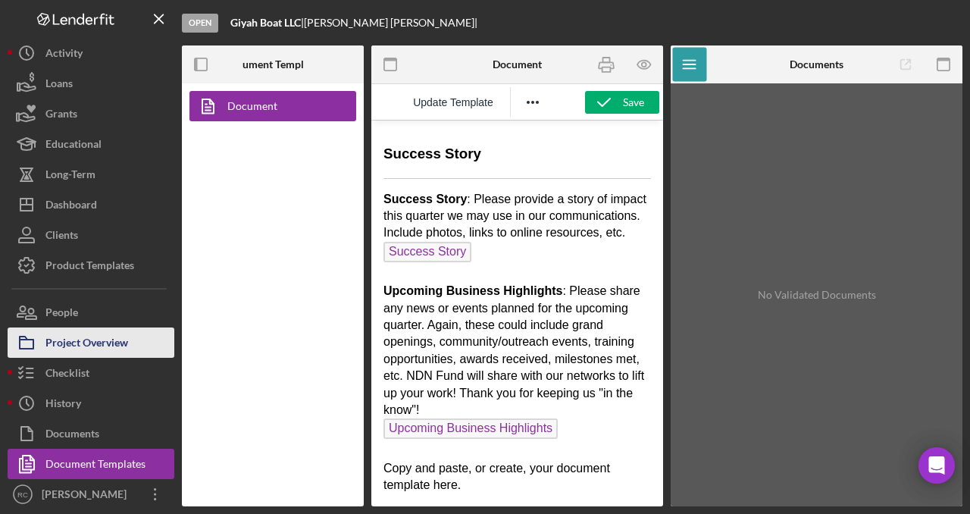
click at [95, 340] on div "Project Overview" at bounding box center [86, 344] width 83 height 34
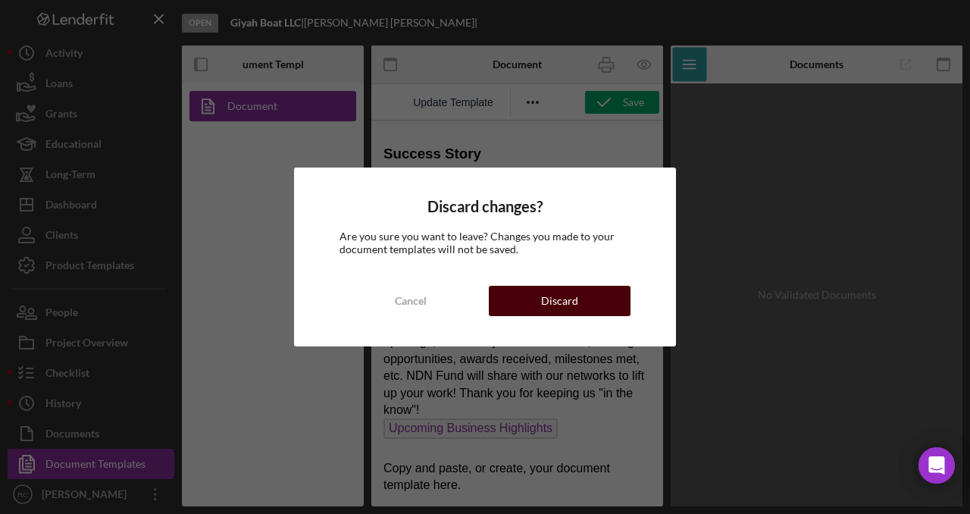
click at [576, 298] on div "Discard" at bounding box center [559, 301] width 37 height 30
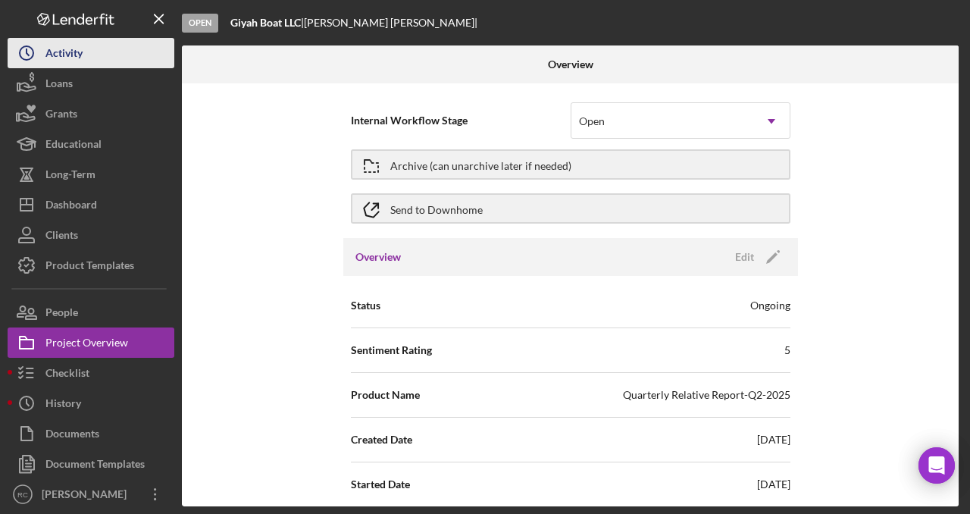
click at [133, 63] on button "Icon/History Activity" at bounding box center [91, 53] width 167 height 30
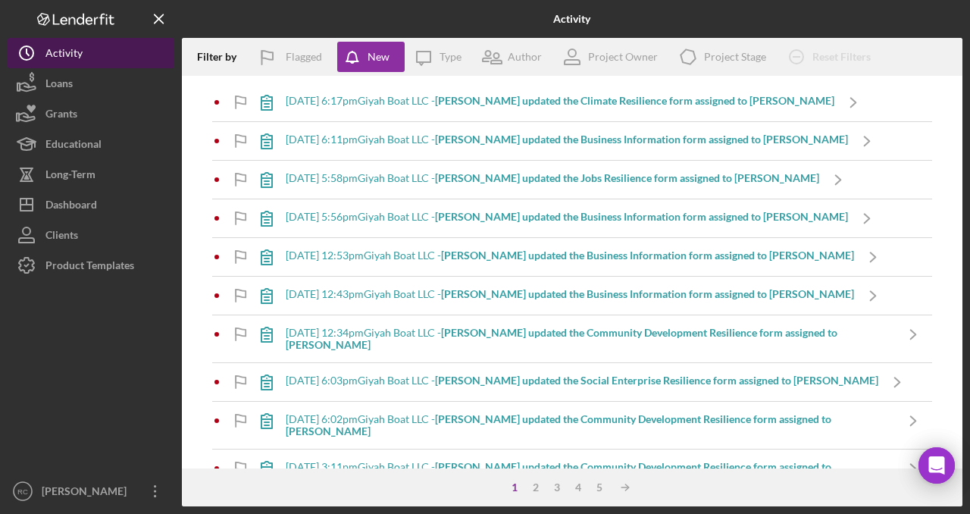
click at [88, 55] on button "Icon/History Activity" at bounding box center [91, 53] width 167 height 30
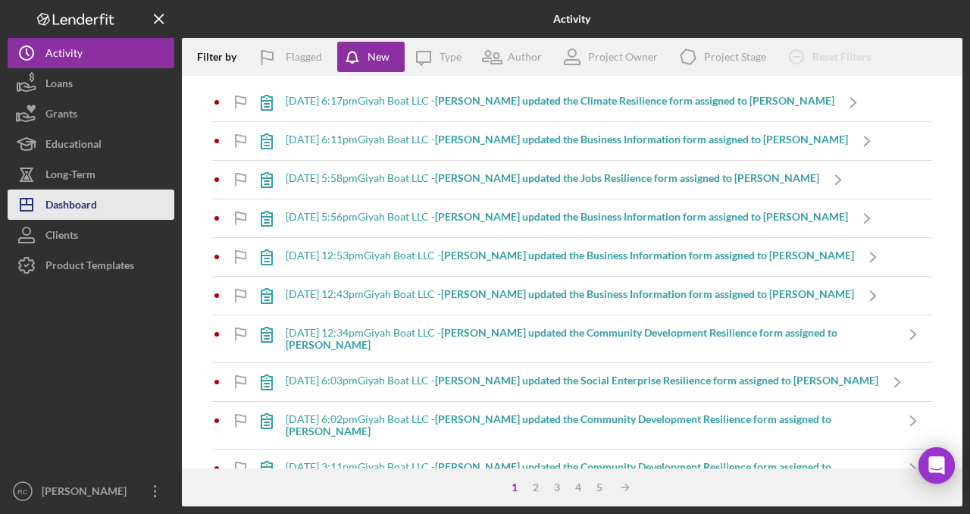
click at [90, 210] on div "Dashboard" at bounding box center [71, 206] width 52 height 34
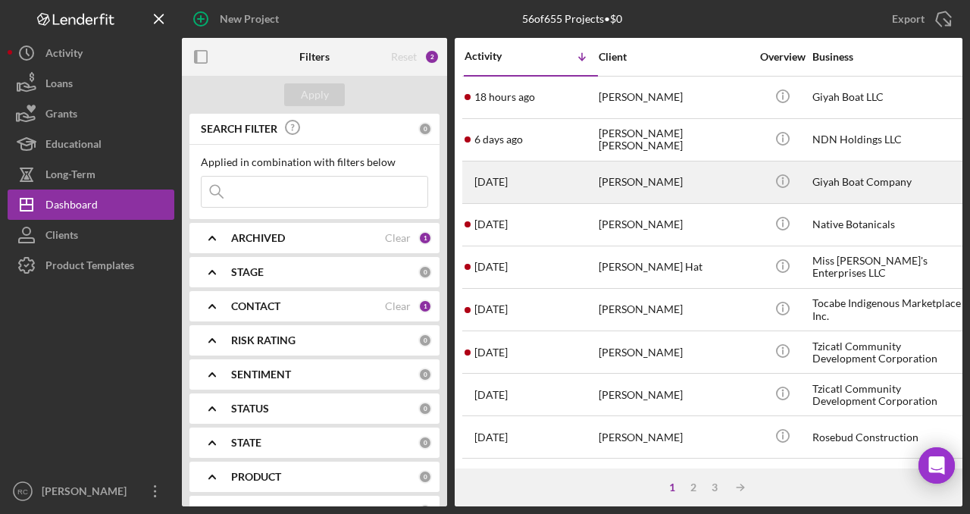
click at [839, 184] on div "Giyah Boat Company" at bounding box center [888, 182] width 152 height 40
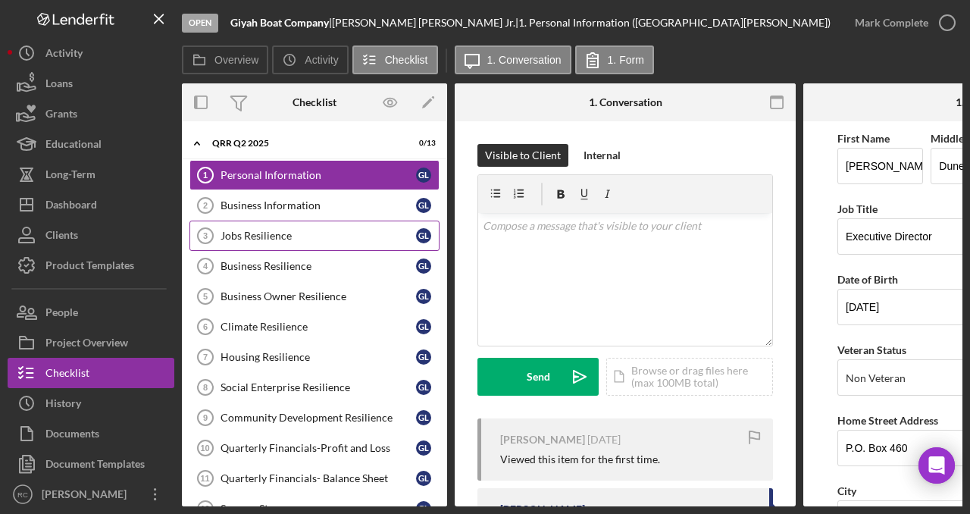
scroll to position [67, 0]
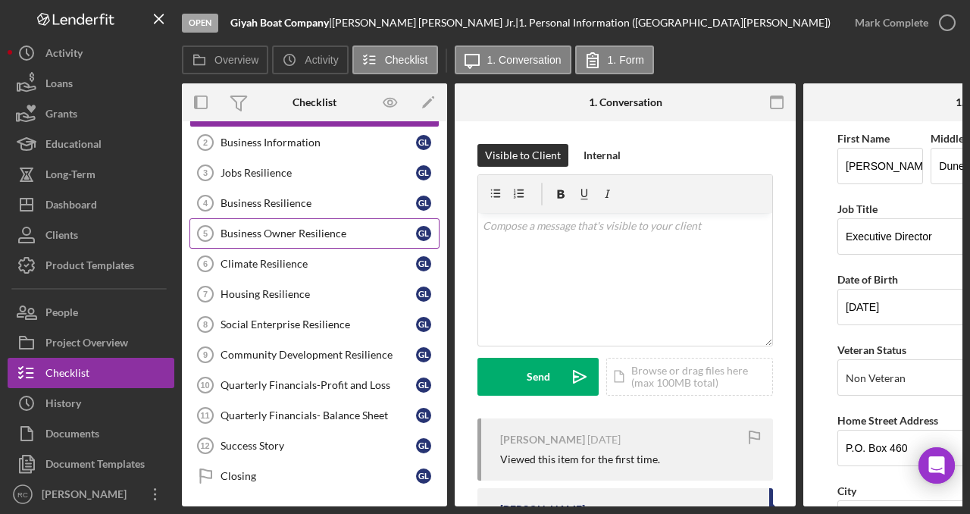
click at [307, 234] on div "Business Owner Resilience" at bounding box center [319, 233] width 196 height 12
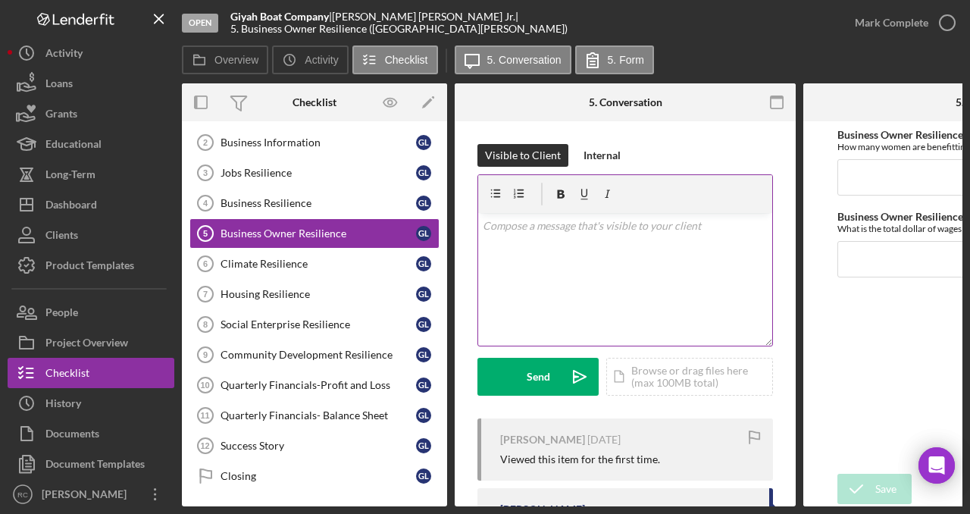
scroll to position [95, 0]
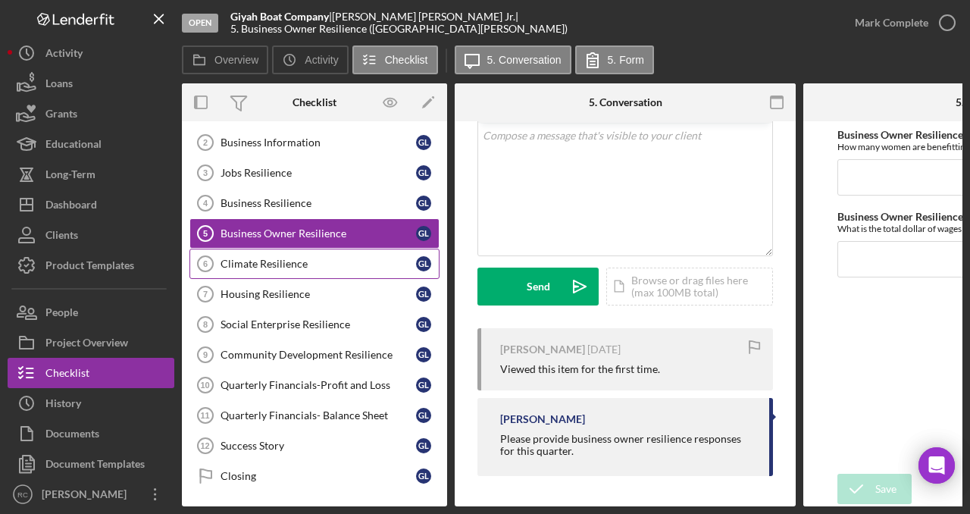
click at [324, 258] on div "Climate Resilience" at bounding box center [319, 264] width 196 height 12
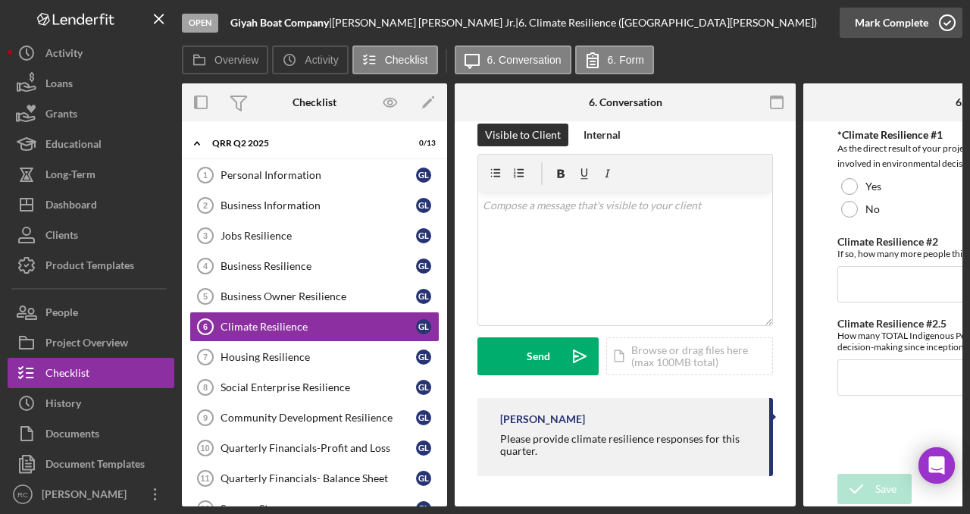
click at [940, 28] on icon "button" at bounding box center [947, 23] width 38 height 38
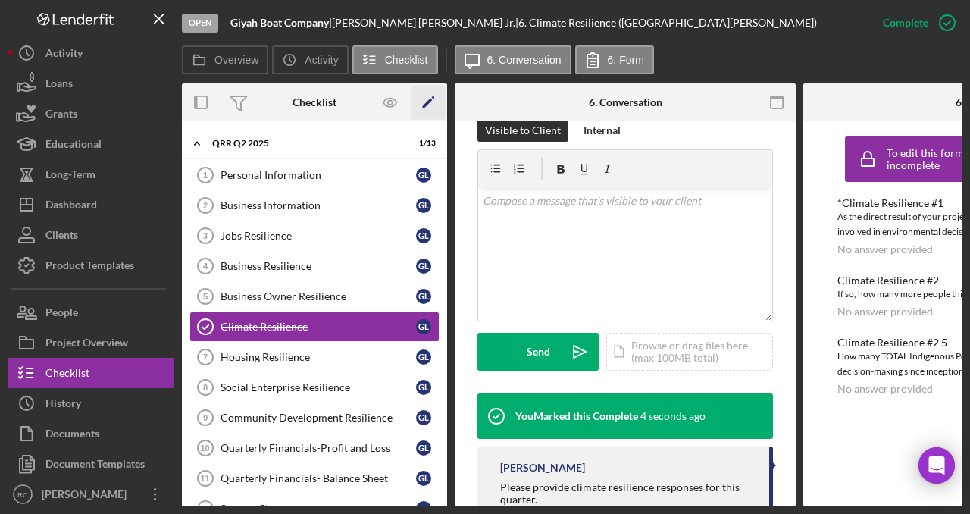
click at [424, 105] on polygon "button" at bounding box center [427, 104] width 11 height 11
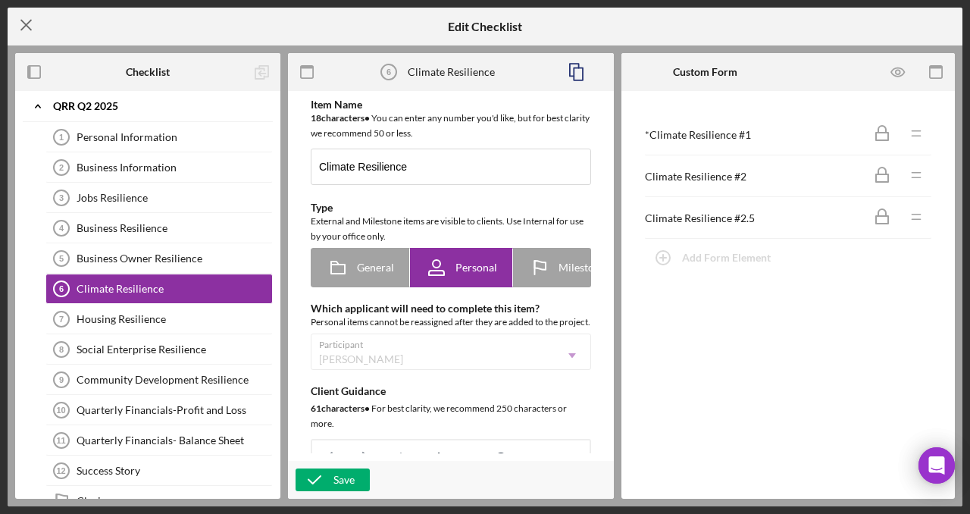
click at [28, 25] on icon "Icon/Menu Close" at bounding box center [27, 25] width 38 height 38
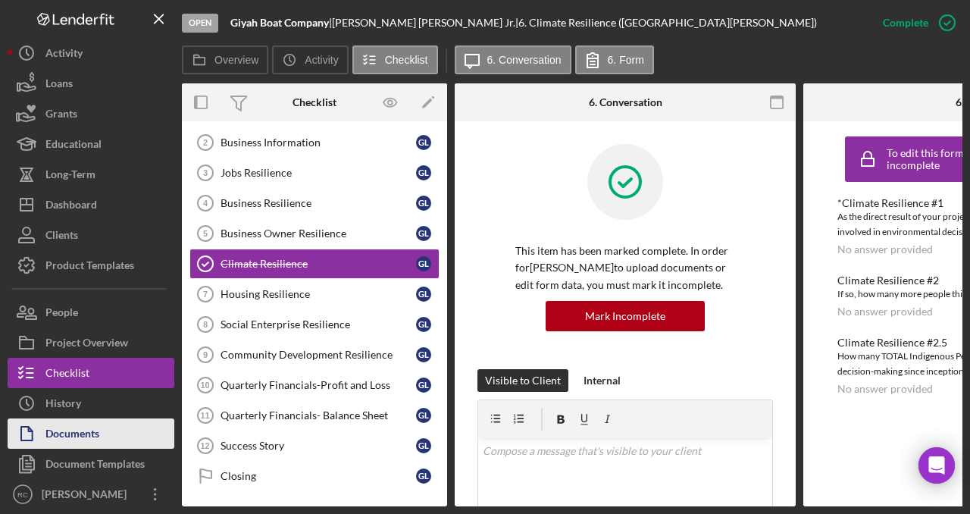
scroll to position [3, 0]
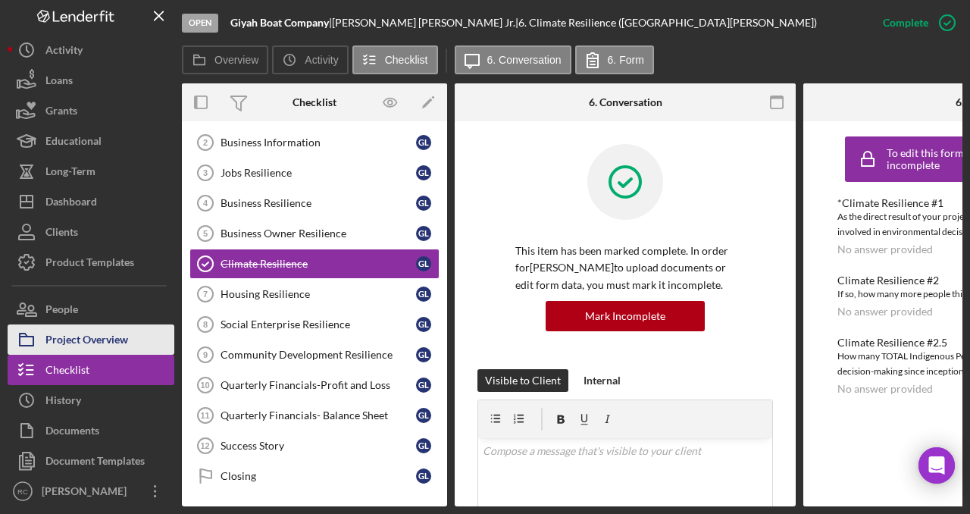
click at [117, 341] on div "Project Overview" at bounding box center [86, 341] width 83 height 34
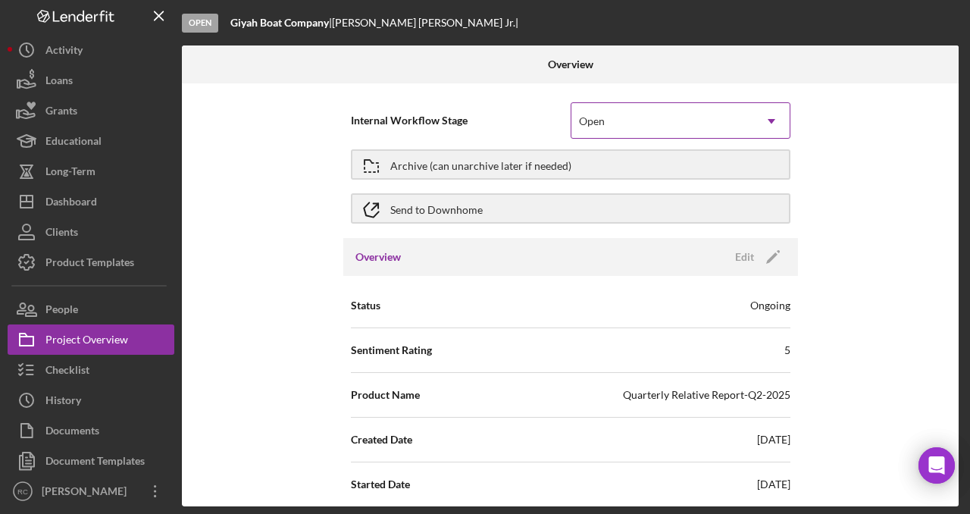
click at [753, 124] on icon "Icon/Dropdown Arrow" at bounding box center [771, 121] width 36 height 36
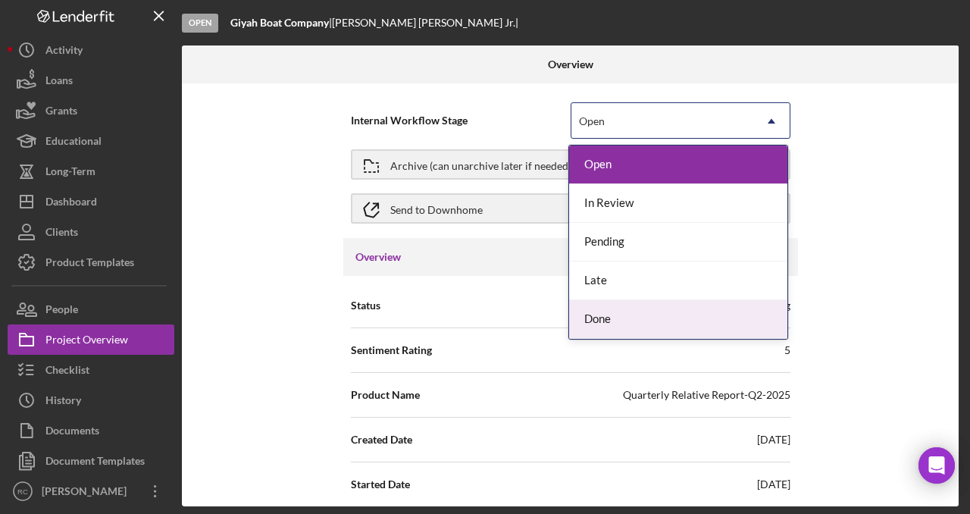
click at [628, 325] on div "Done" at bounding box center [678, 319] width 218 height 39
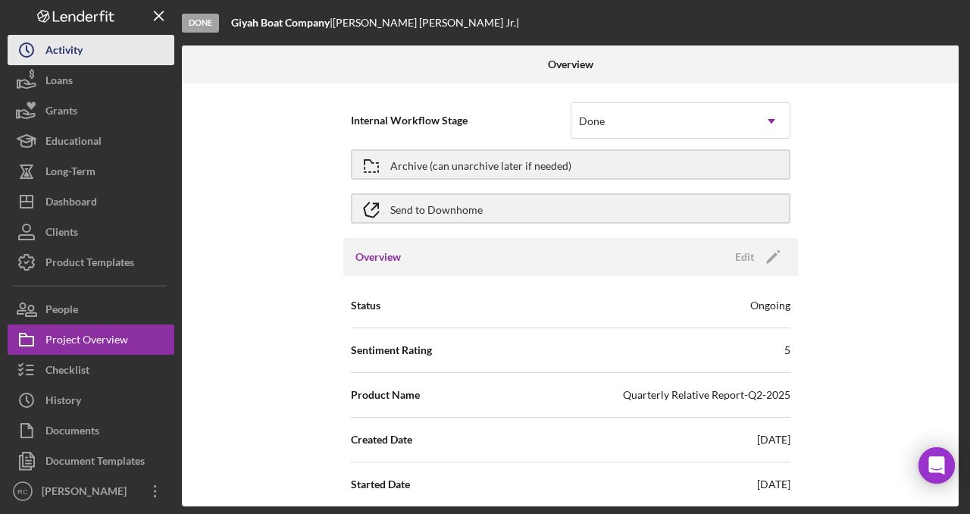
click at [96, 55] on button "Icon/History Activity" at bounding box center [91, 50] width 167 height 30
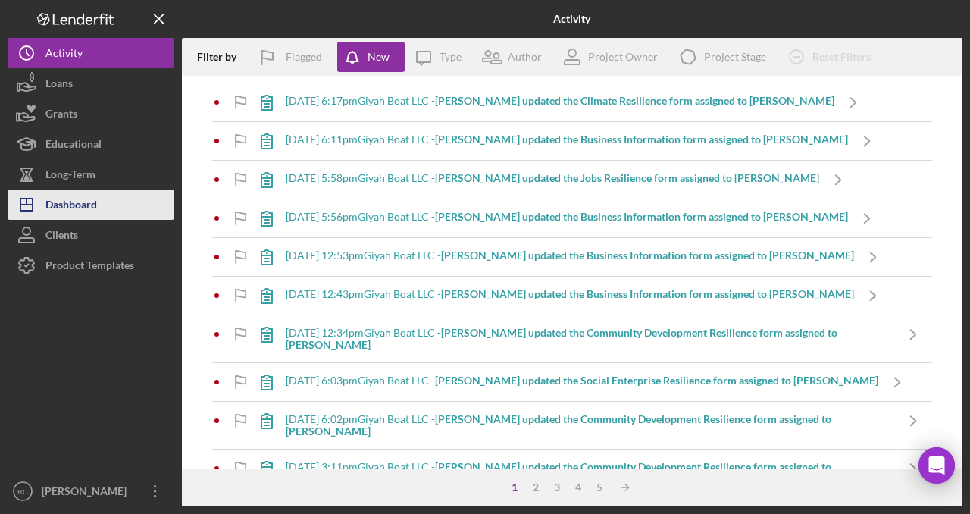
click at [110, 212] on button "Icon/Dashboard Dashboard" at bounding box center [91, 204] width 167 height 30
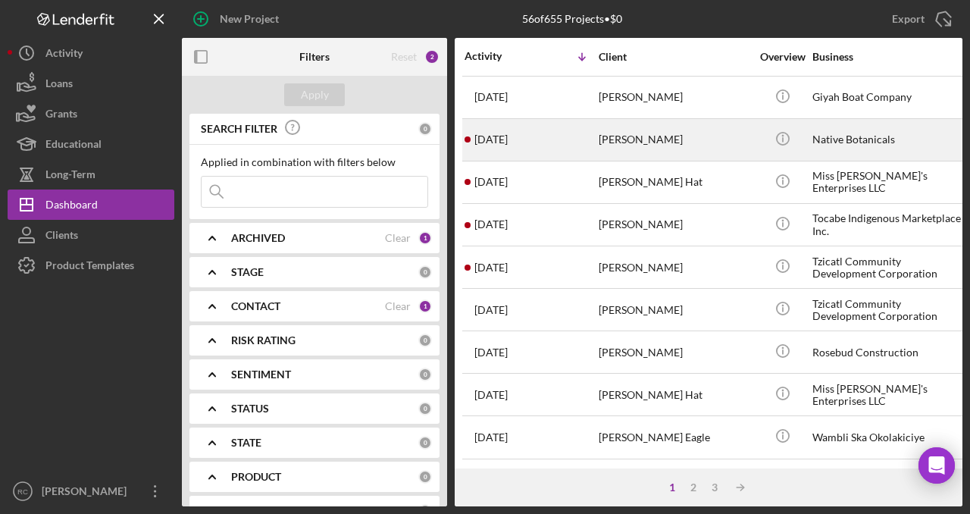
scroll to position [81, 0]
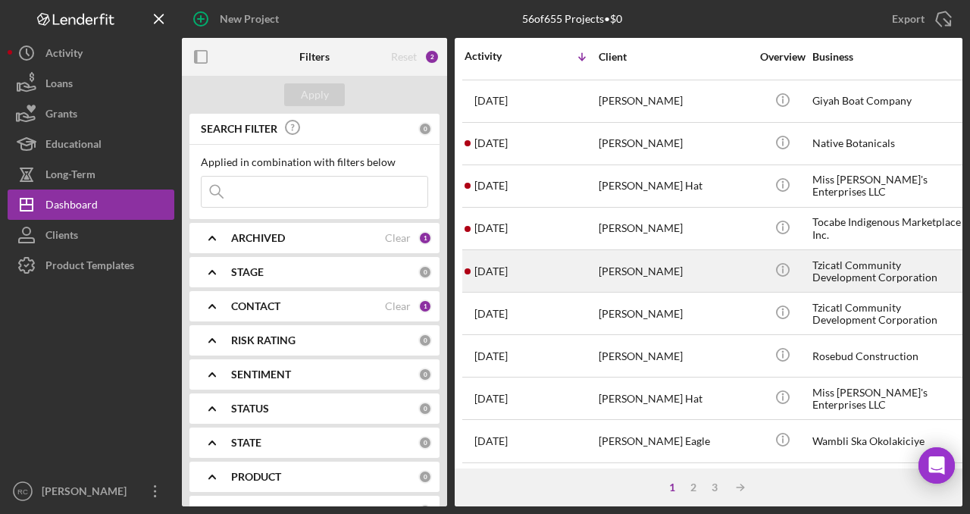
click at [852, 255] on div "Tzicatl Community Development Corporation" at bounding box center [888, 271] width 152 height 40
